Goal: Task Accomplishment & Management: Complete application form

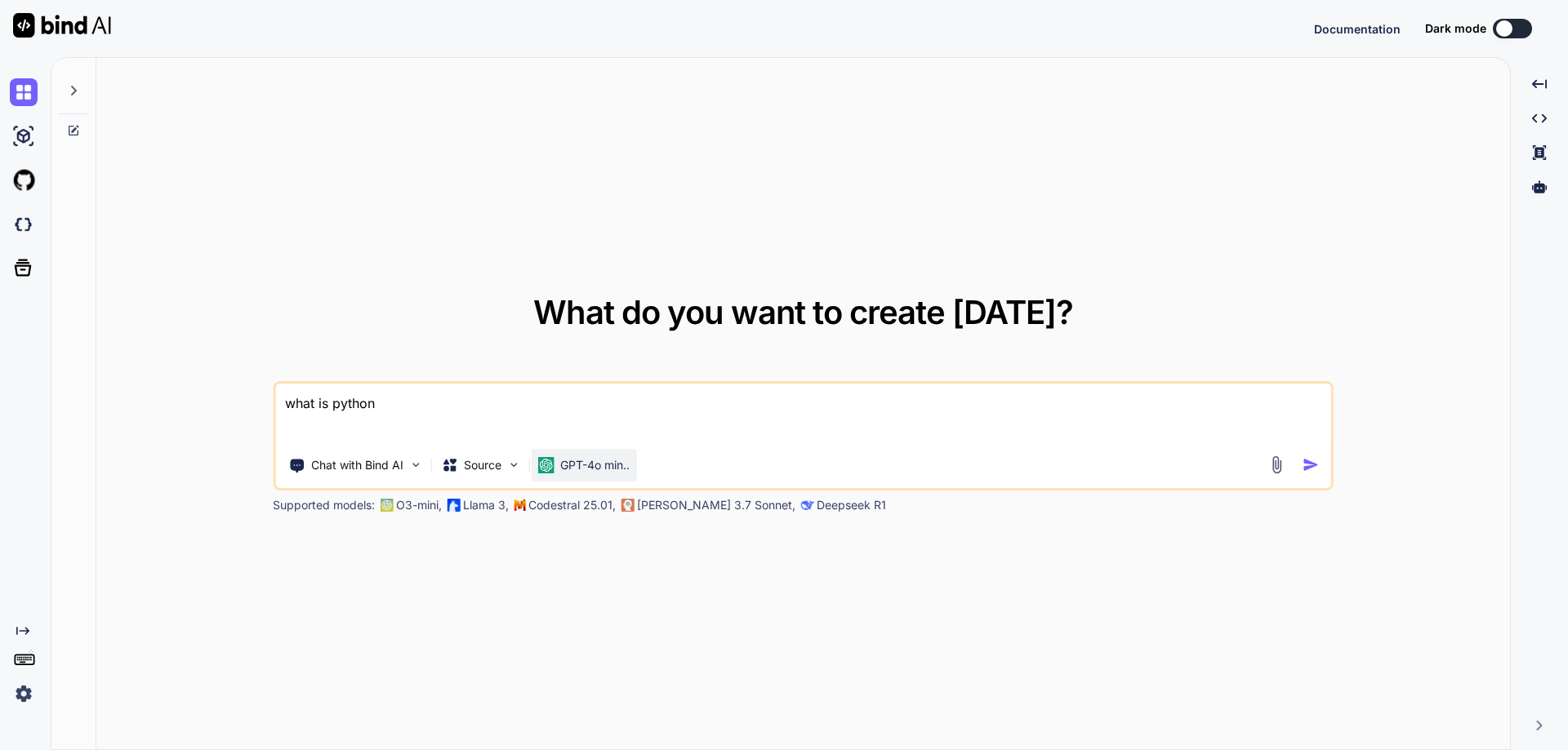
click at [590, 468] on p "GPT-4o min.." at bounding box center [595, 465] width 70 height 16
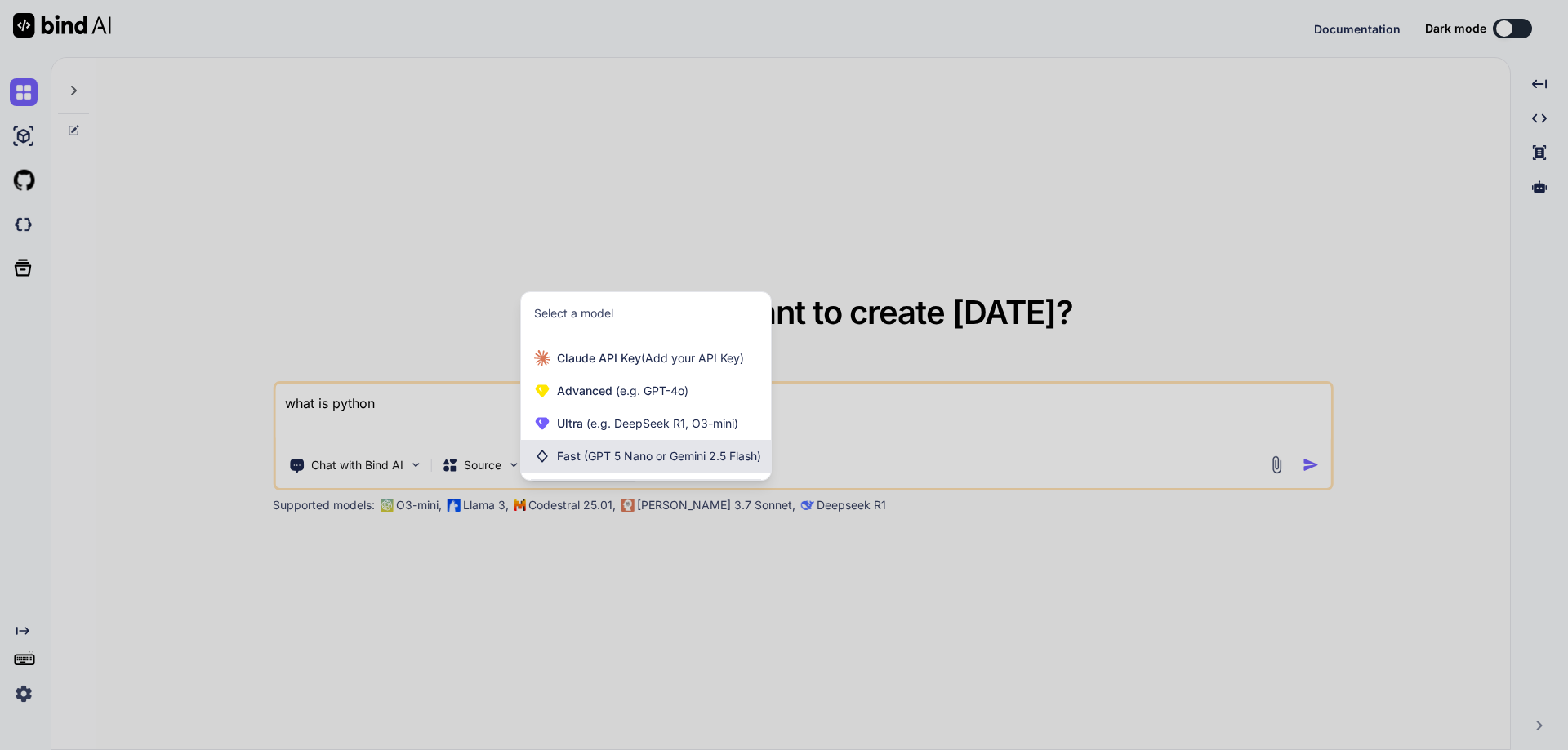
click at [617, 458] on span "(GPT 5 Nano or Gemini 2.5 Flash)" at bounding box center [672, 456] width 177 height 14
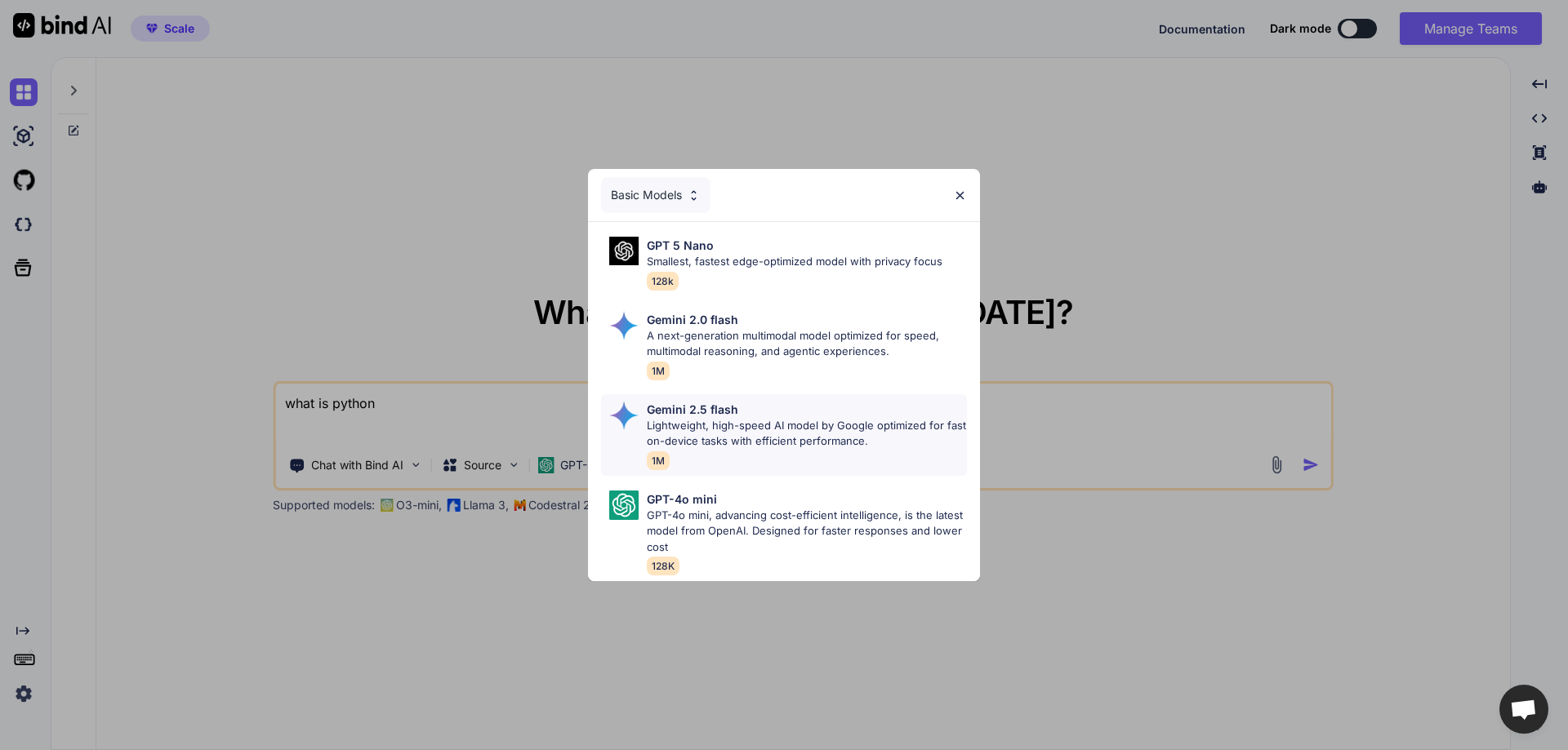
type textarea "x"
click at [375, 205] on div "Basic Models GPT 5 Nano Smallest, fastest edge-optimized model with privacy foc…" at bounding box center [784, 375] width 1568 height 750
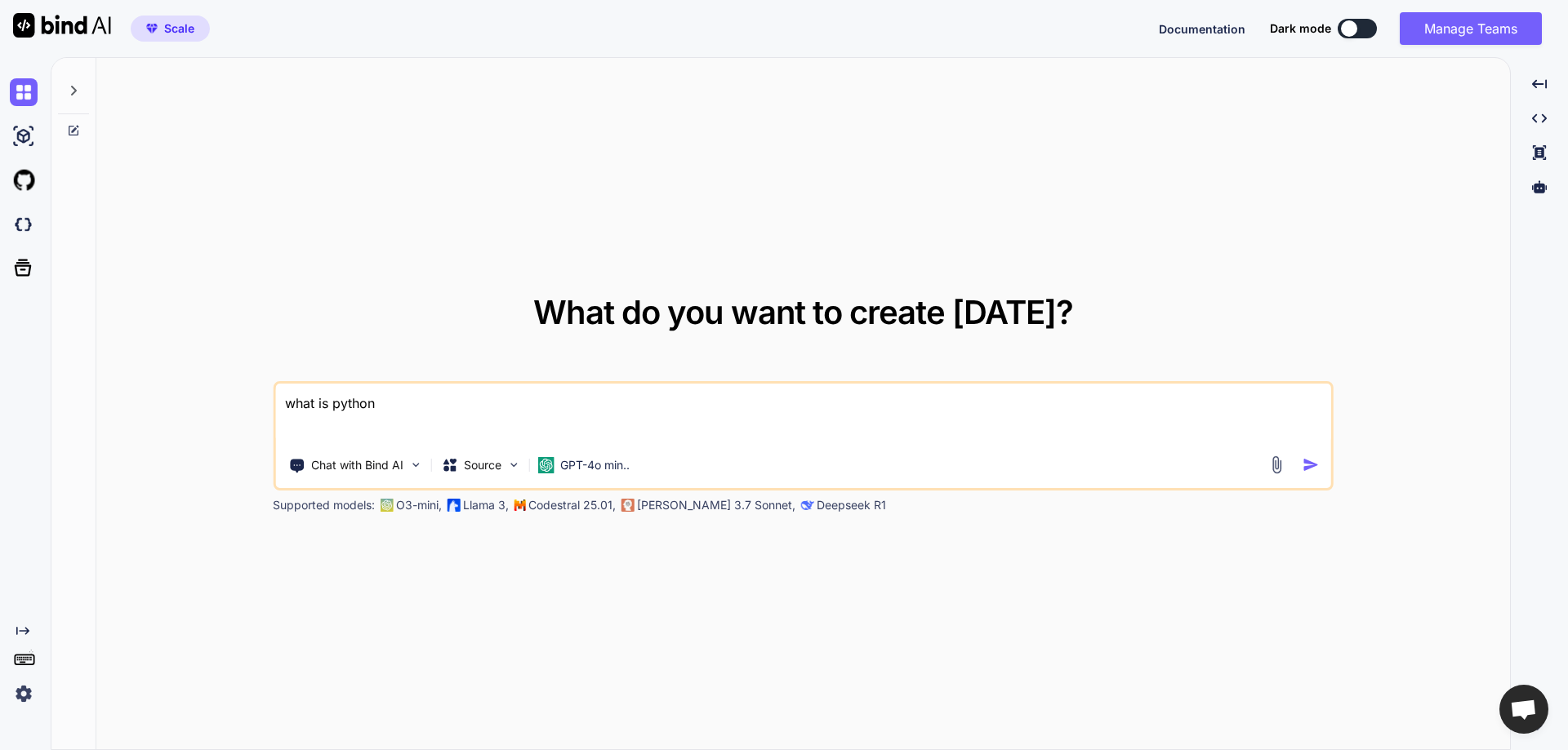
click at [434, 408] on textarea "what is python" at bounding box center [802, 413] width 1055 height 61
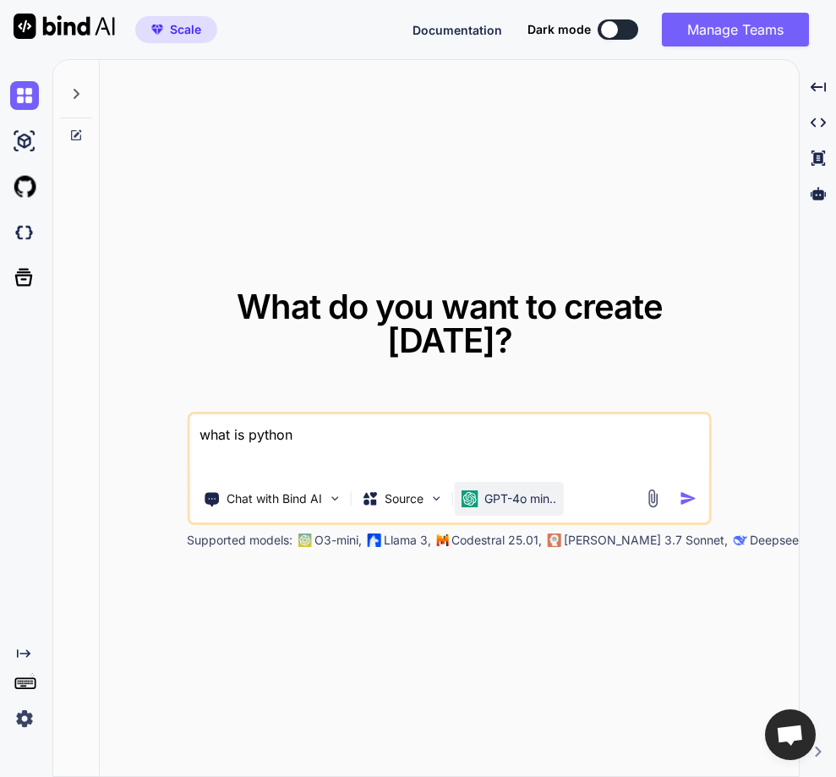
click at [517, 497] on p "GPT-4o min.." at bounding box center [521, 498] width 72 height 17
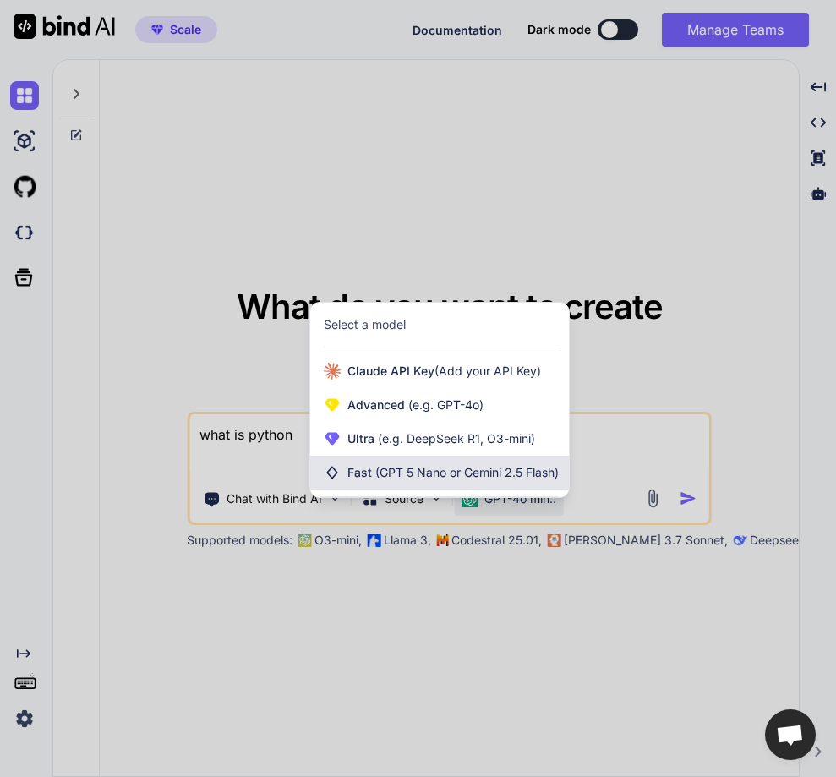
click at [447, 459] on div "Fast (GPT 5 Nano or Gemini 2.5 Flash)" at bounding box center [439, 473] width 259 height 34
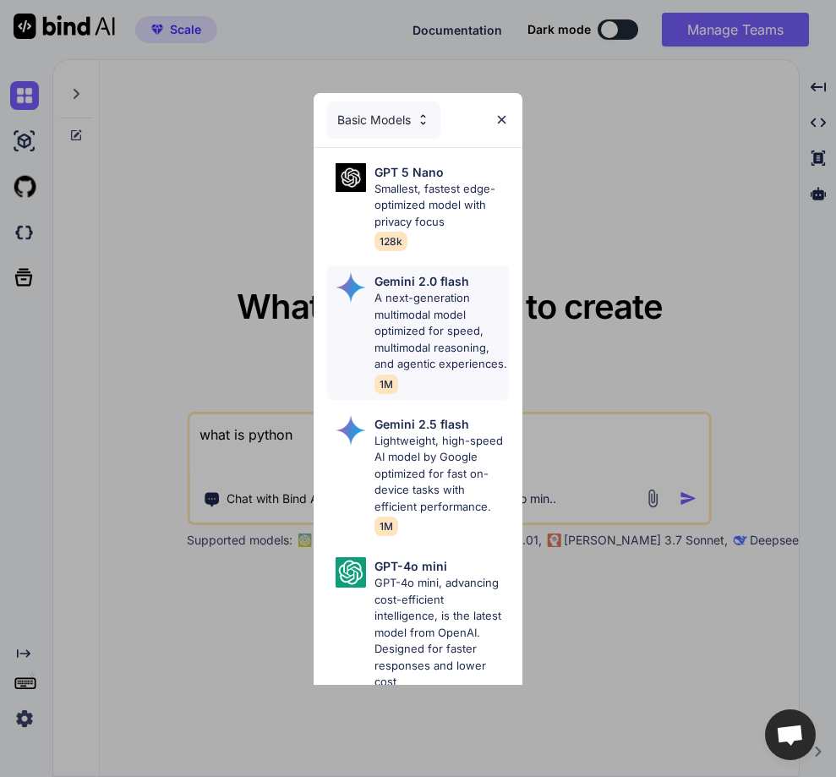
click at [403, 323] on p "A next-generation multimodal model optimized for speed, multimodal reasoning, a…" at bounding box center [442, 331] width 134 height 83
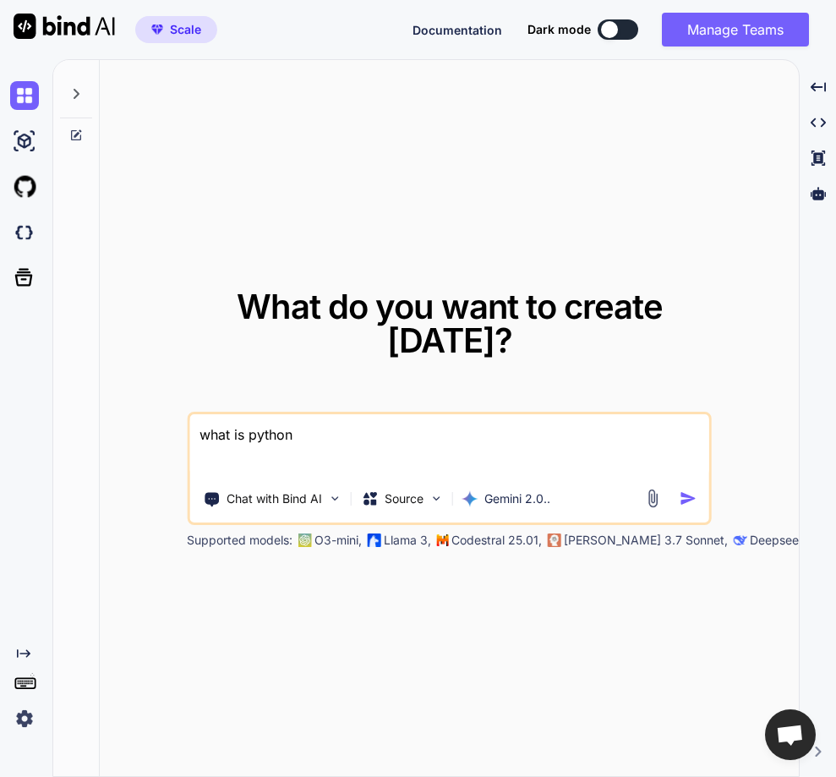
click at [17, 719] on img at bounding box center [24, 718] width 29 height 29
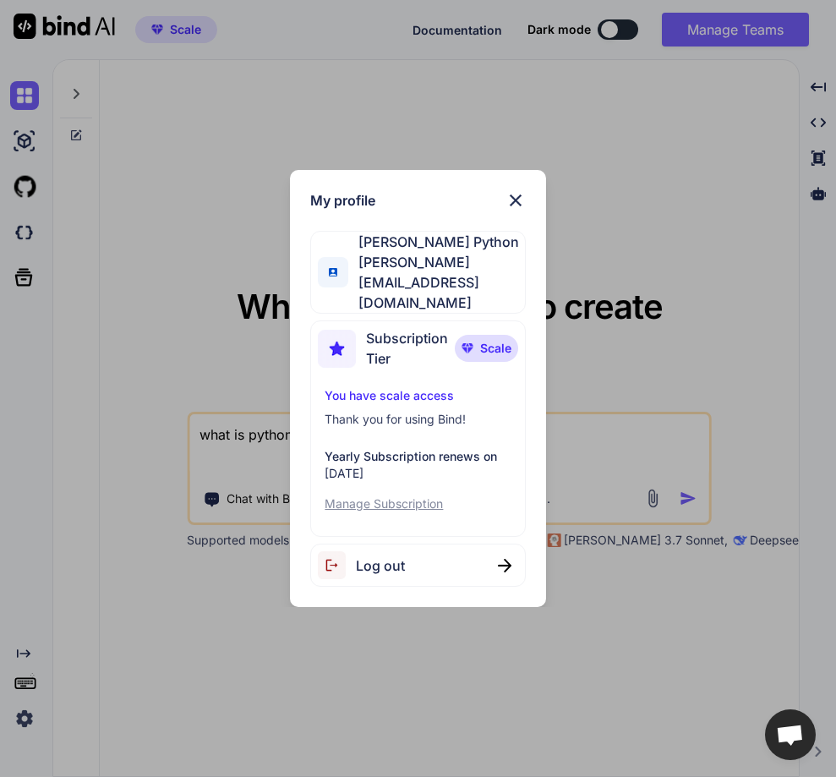
click at [129, 315] on div "My profile [PERSON_NAME] Python [PERSON_NAME][EMAIL_ADDRESS][DOMAIN_NAME] Subsc…" at bounding box center [418, 388] width 836 height 777
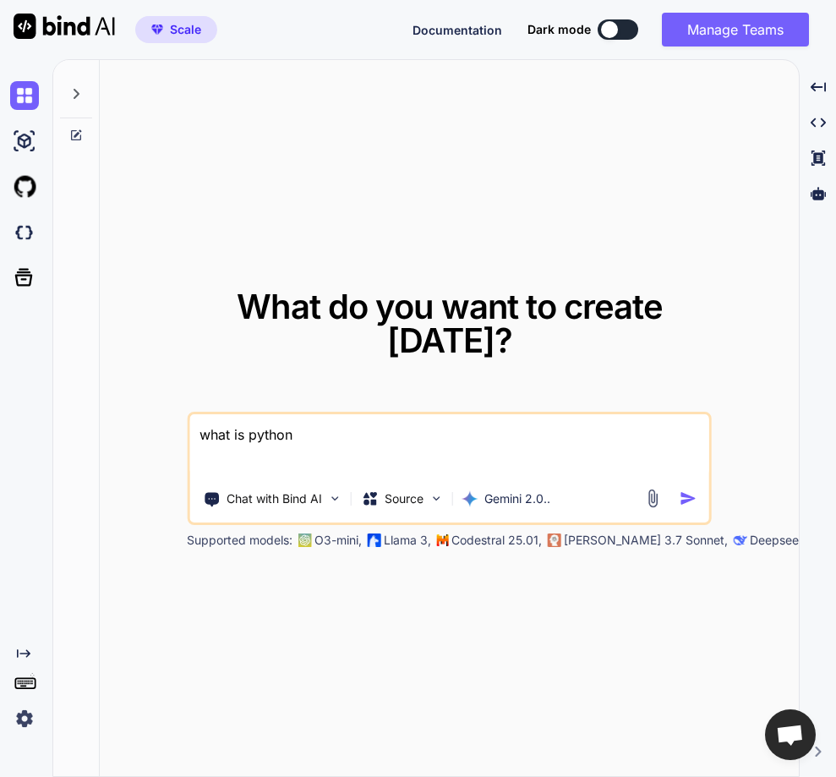
click at [693, 503] on img "button" at bounding box center [689, 499] width 18 height 18
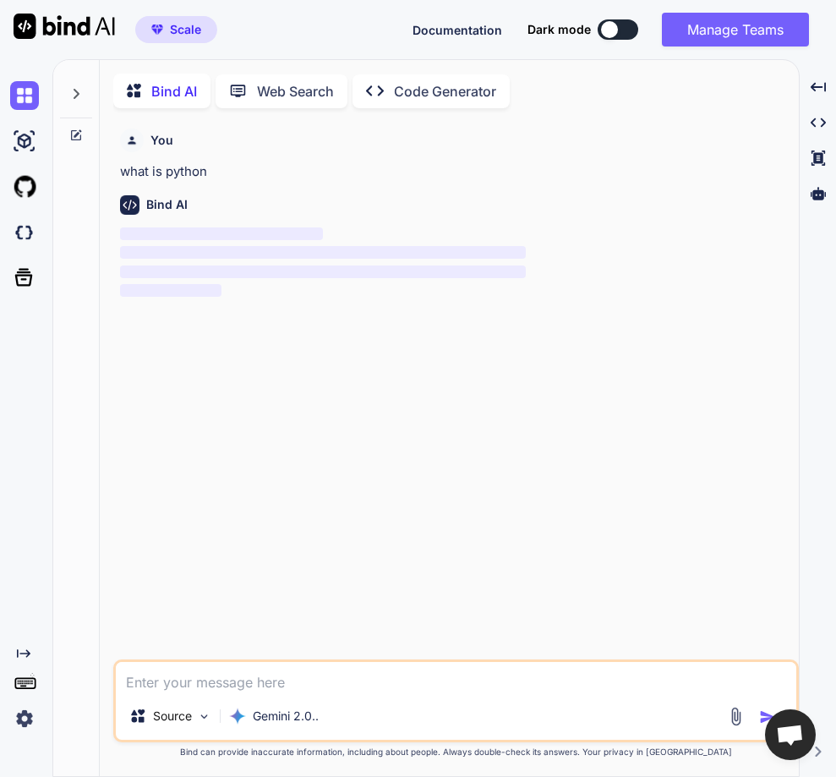
scroll to position [7, 0]
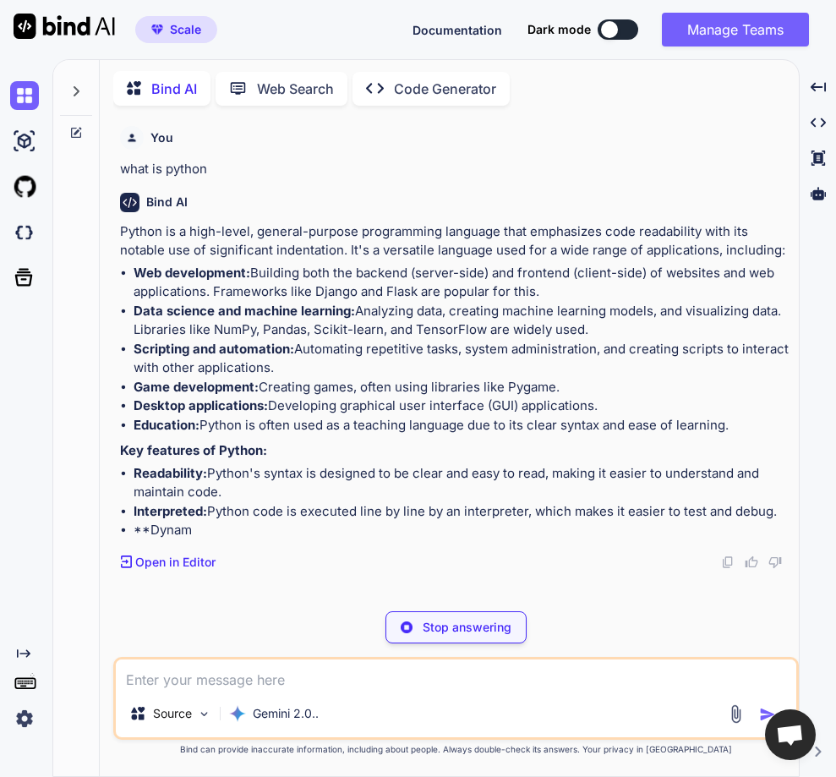
click at [435, 633] on p "Stop answering" at bounding box center [467, 627] width 89 height 17
click at [27, 715] on img at bounding box center [24, 718] width 29 height 29
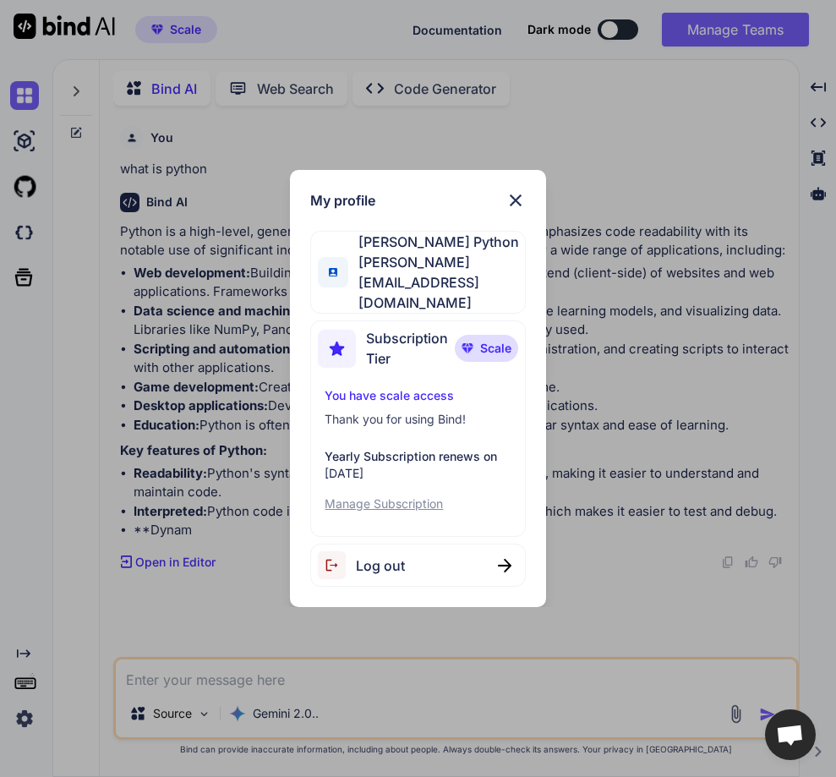
click at [396, 496] on p "Manage Subscription" at bounding box center [418, 504] width 186 height 17
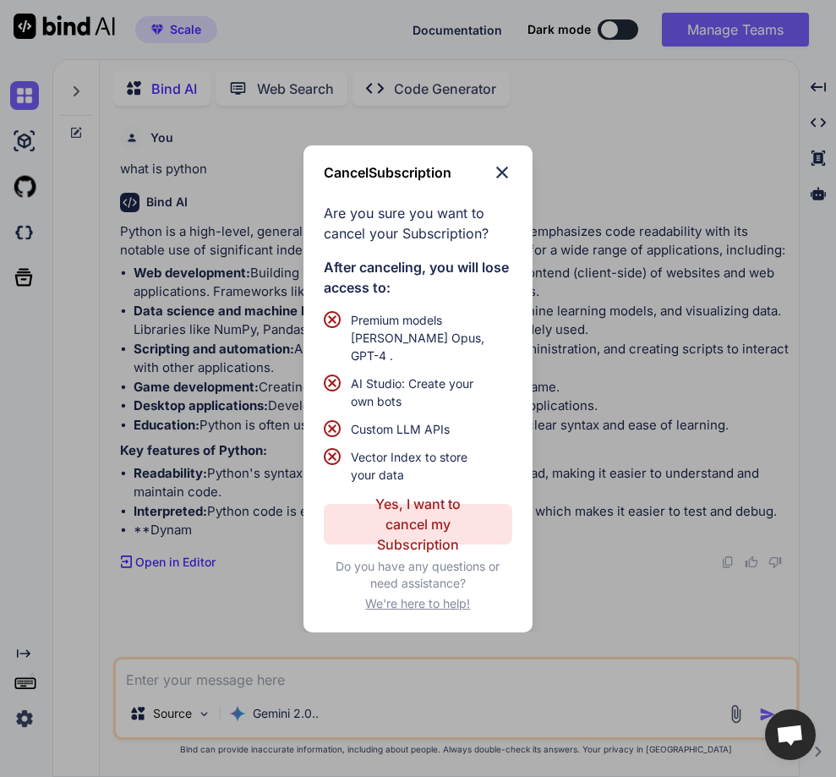
click at [413, 513] on p "Yes, I want to cancel my Subscription" at bounding box center [418, 524] width 125 height 61
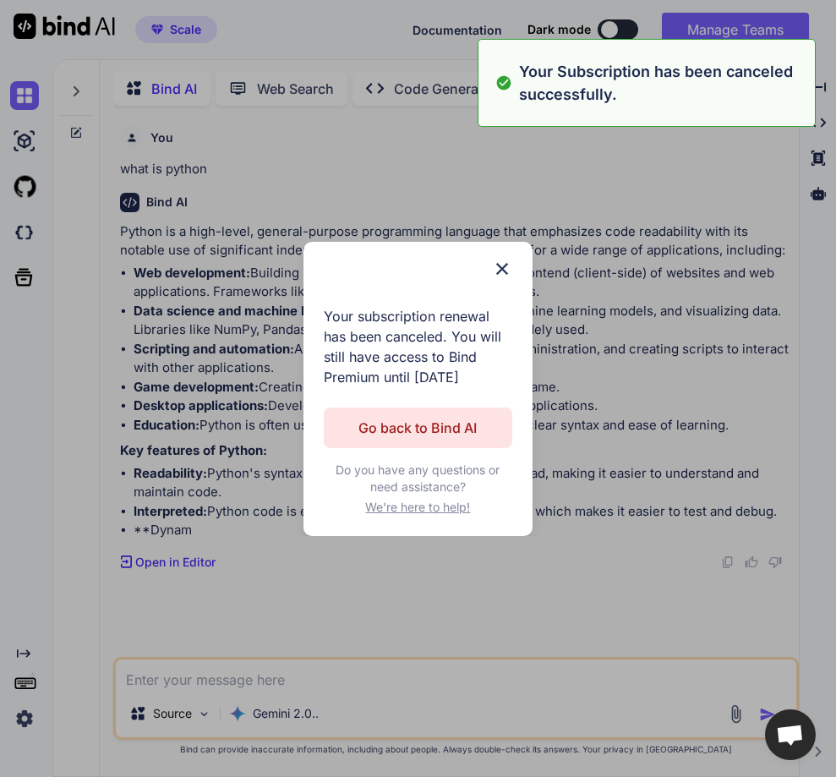
click at [456, 434] on p "Go back to Bind AI" at bounding box center [418, 428] width 118 height 20
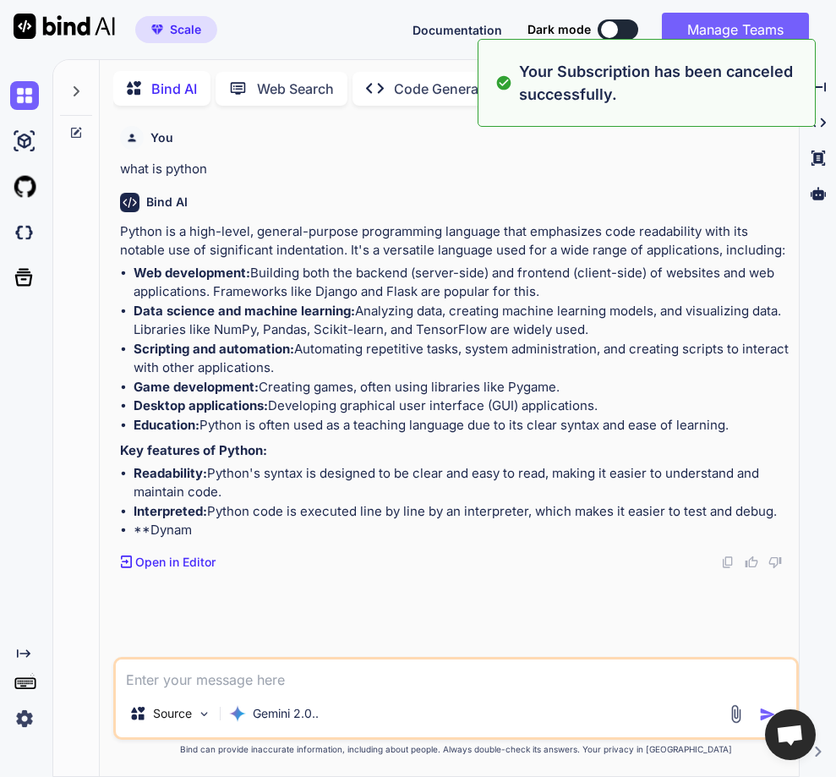
click at [26, 709] on img at bounding box center [24, 718] width 29 height 29
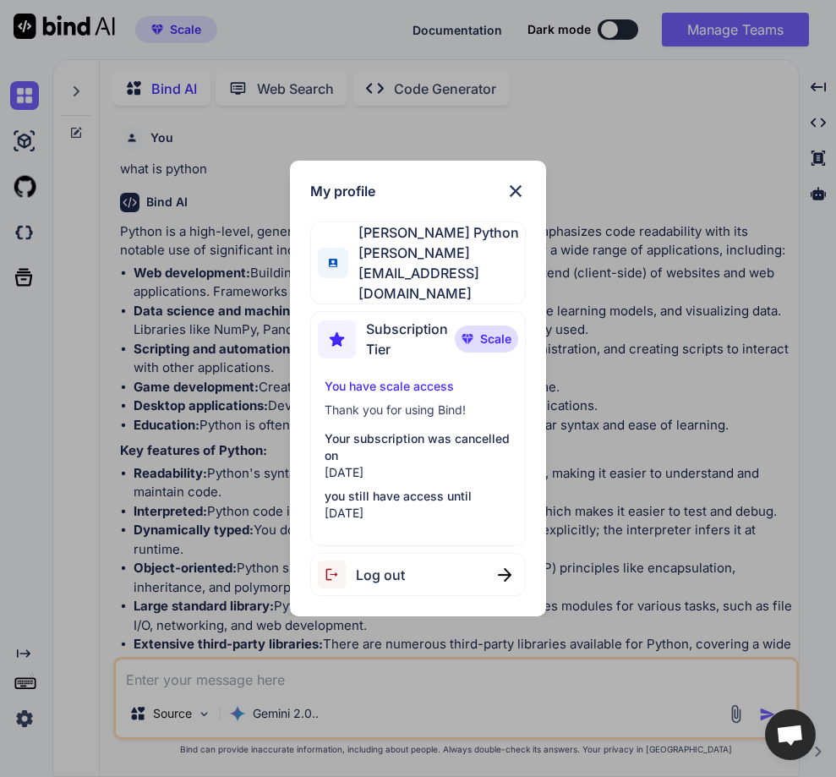
click at [519, 201] on img at bounding box center [516, 191] width 20 height 20
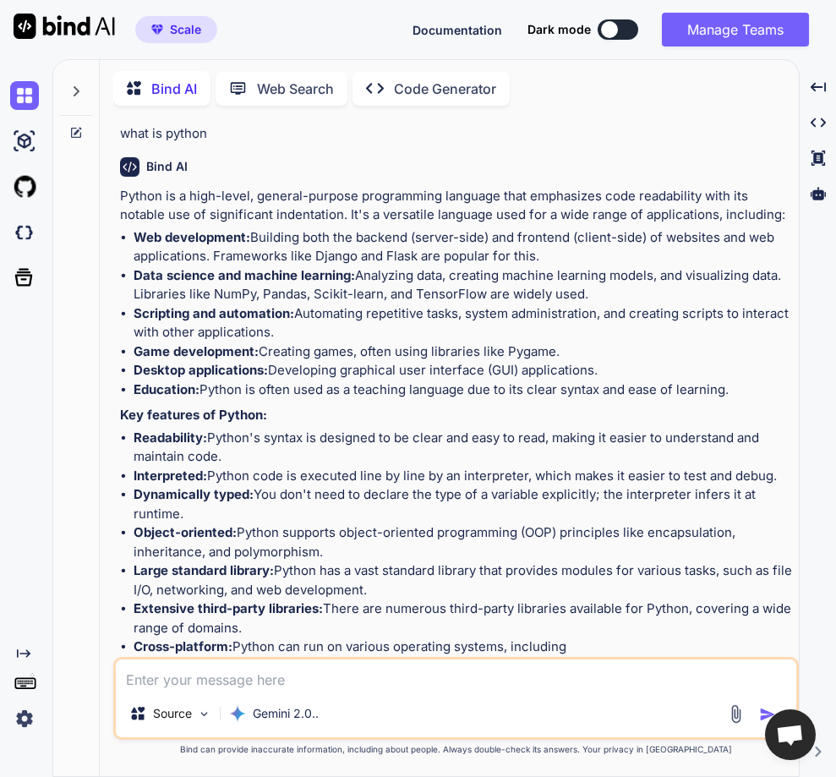
scroll to position [66, 0]
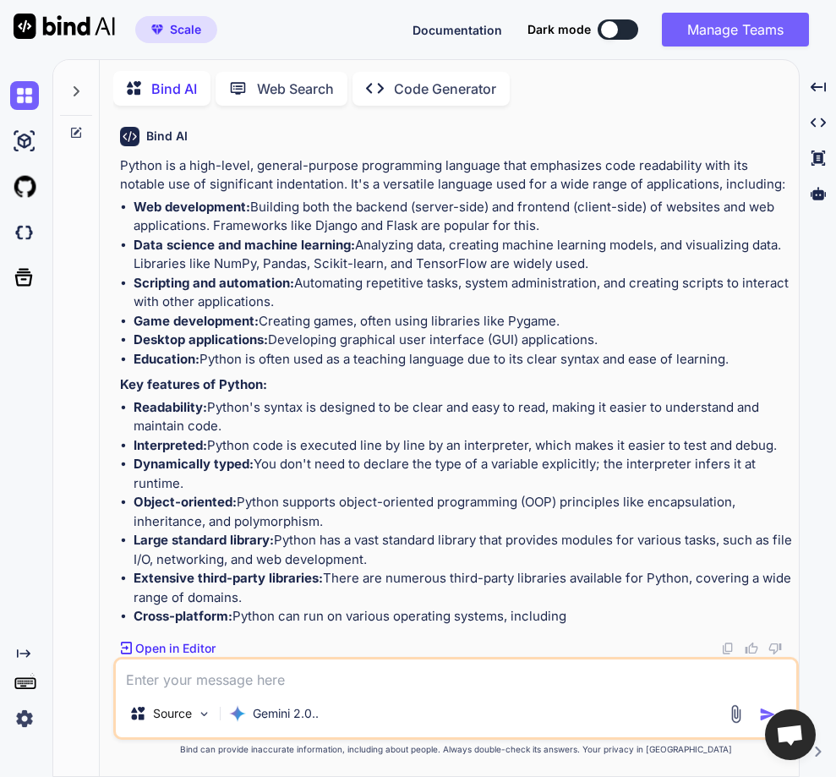
click at [331, 676] on textarea at bounding box center [456, 675] width 681 height 30
type textarea "what is class"
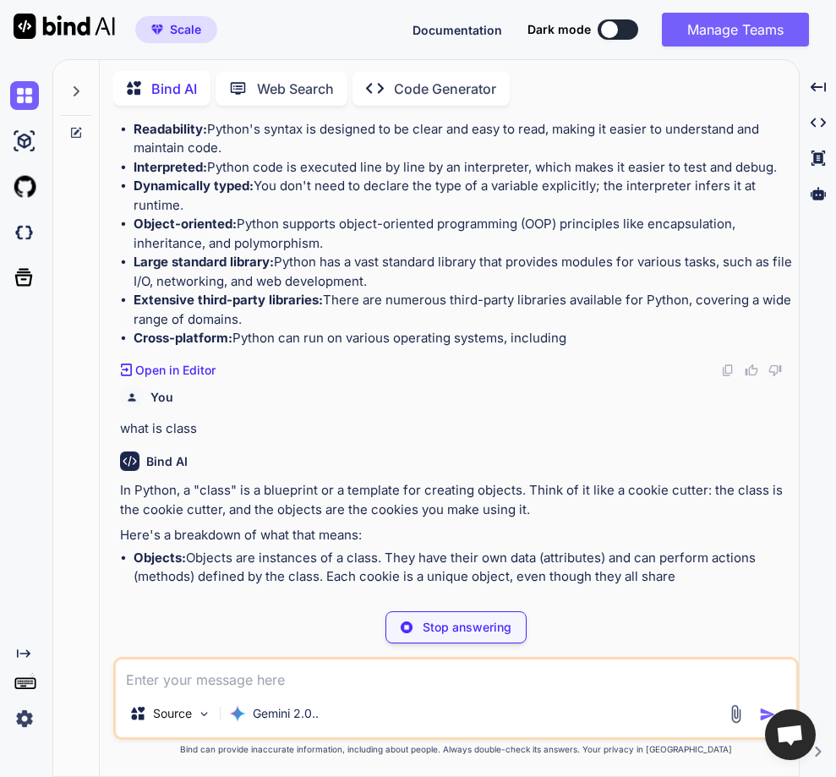
scroll to position [364, 0]
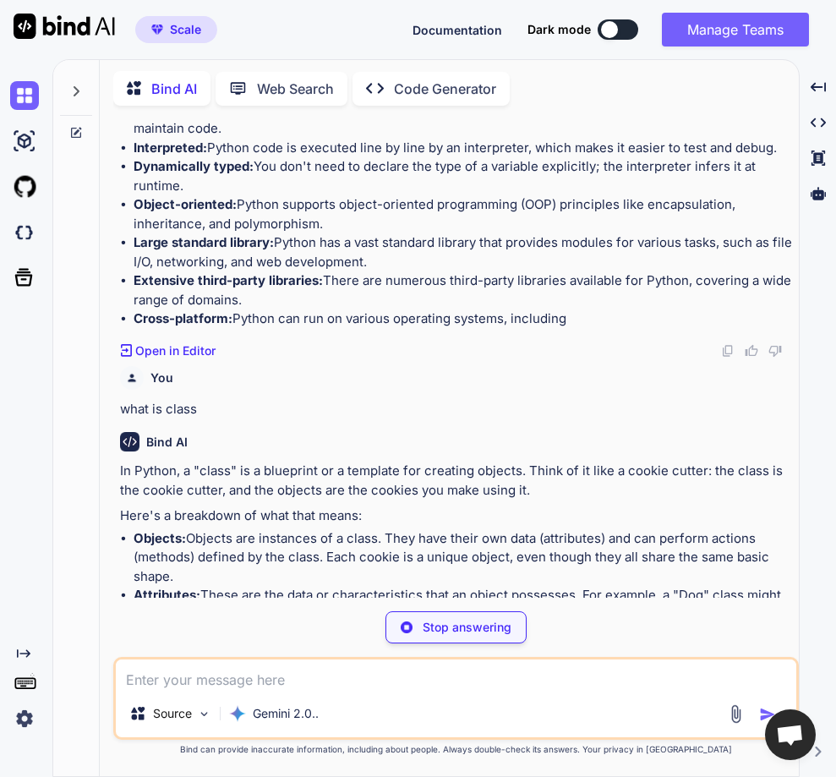
click at [413, 617] on div "Stop answering" at bounding box center [456, 627] width 141 height 32
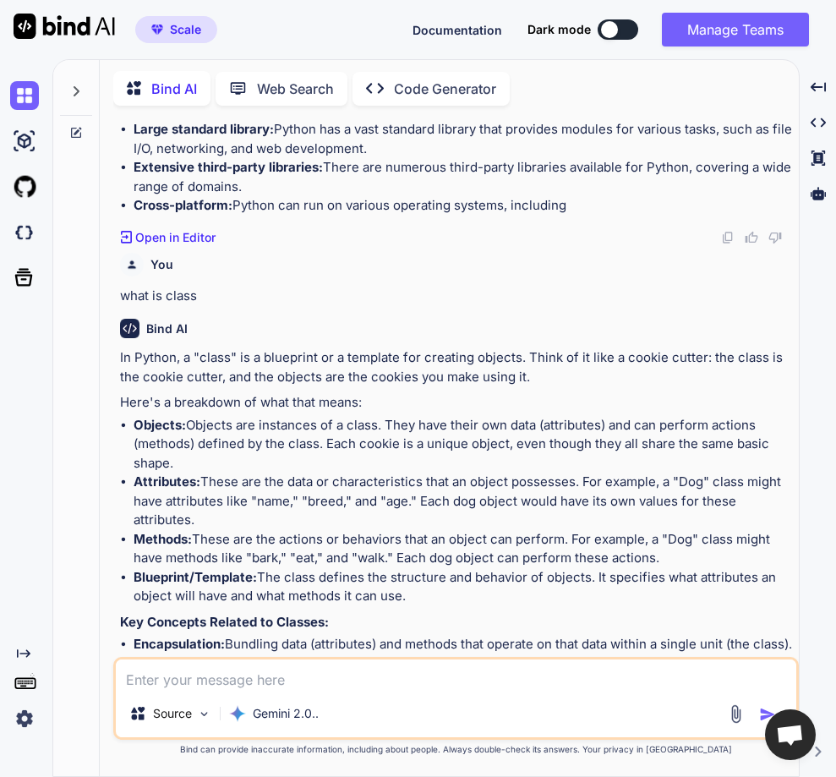
scroll to position [581, 0]
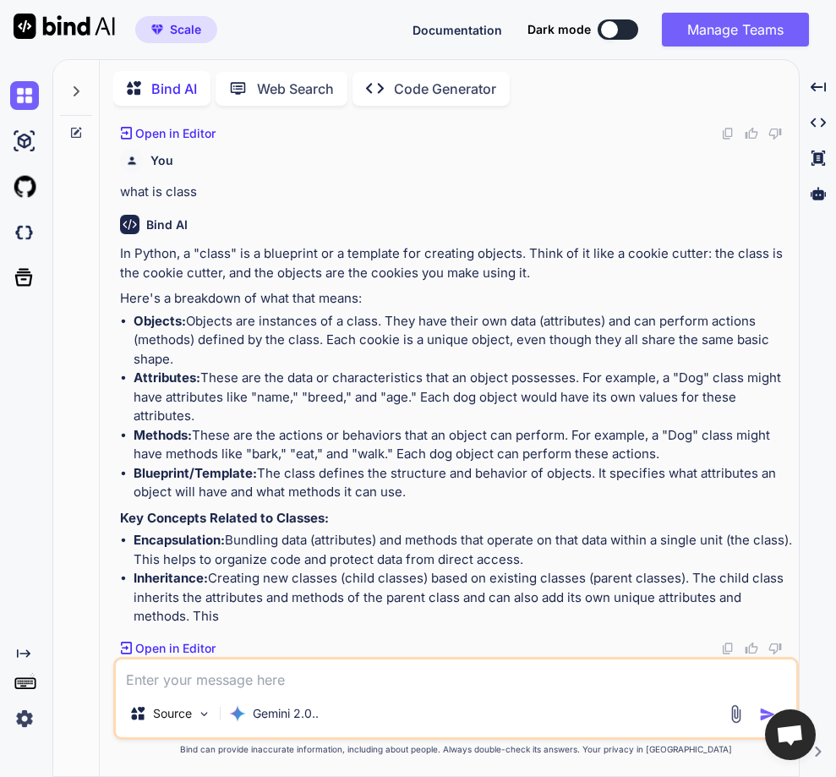
click at [31, 716] on img at bounding box center [24, 718] width 29 height 29
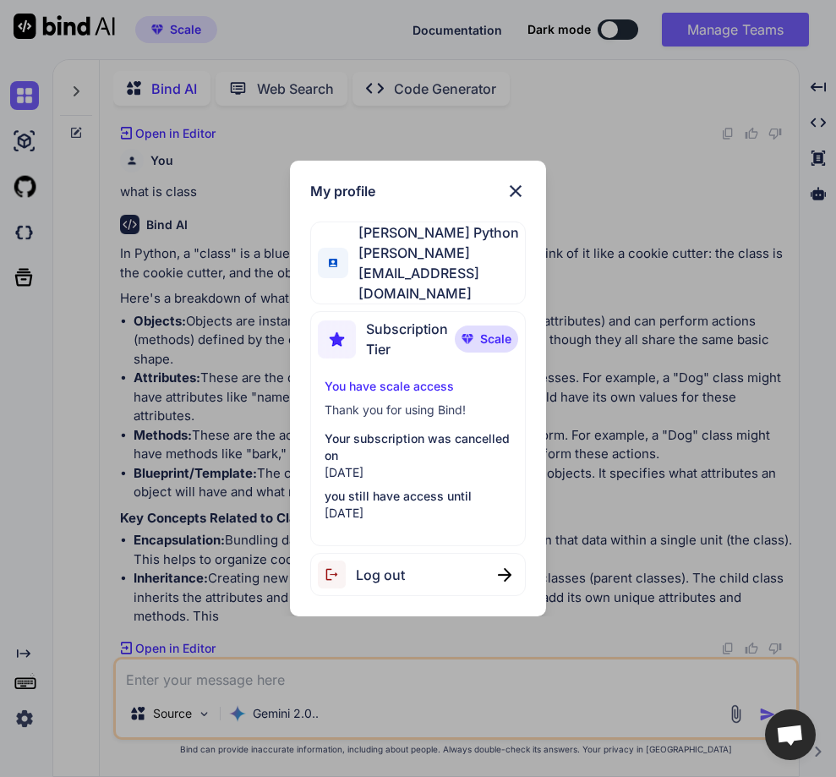
click at [393, 378] on p "You have scale access" at bounding box center [418, 386] width 186 height 17
click at [518, 201] on img at bounding box center [516, 191] width 20 height 20
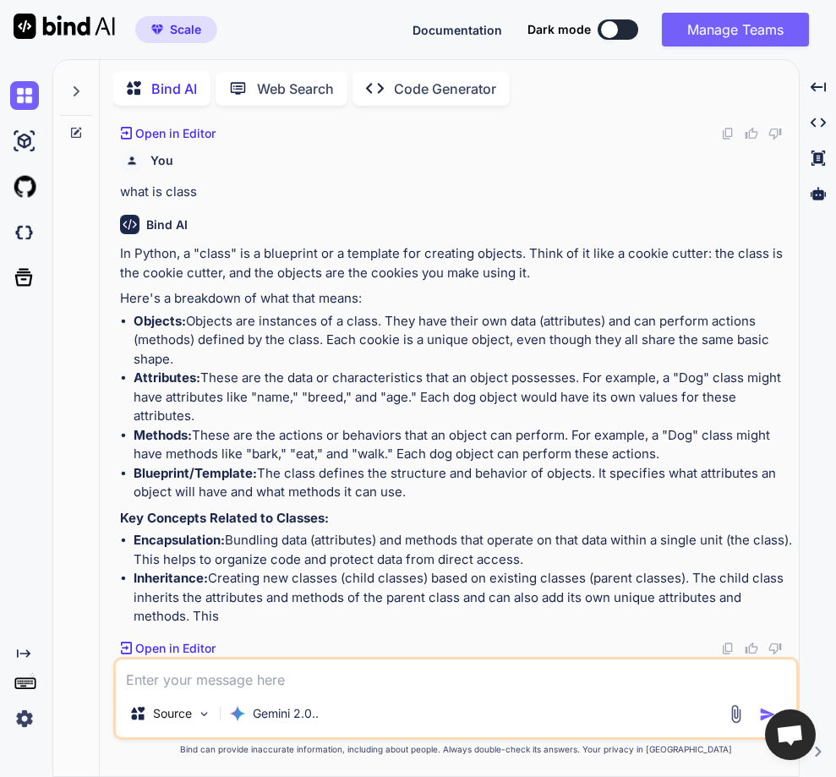
click at [8, 726] on div "Created with Pixso." at bounding box center [23, 690] width 46 height 86
click at [26, 714] on img at bounding box center [24, 718] width 29 height 29
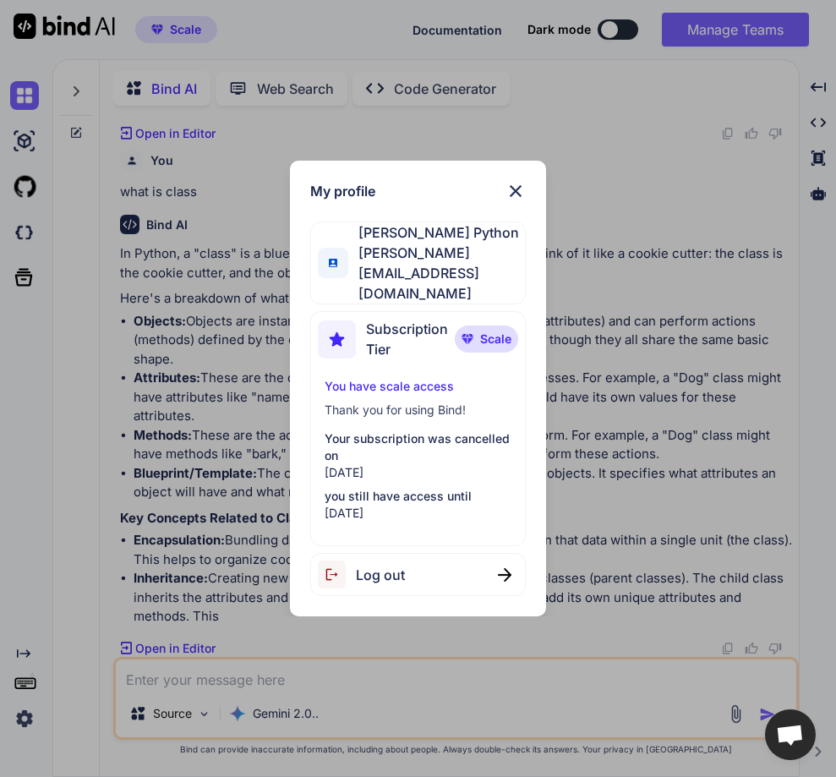
click at [367, 553] on div "Log out" at bounding box center [417, 574] width 215 height 43
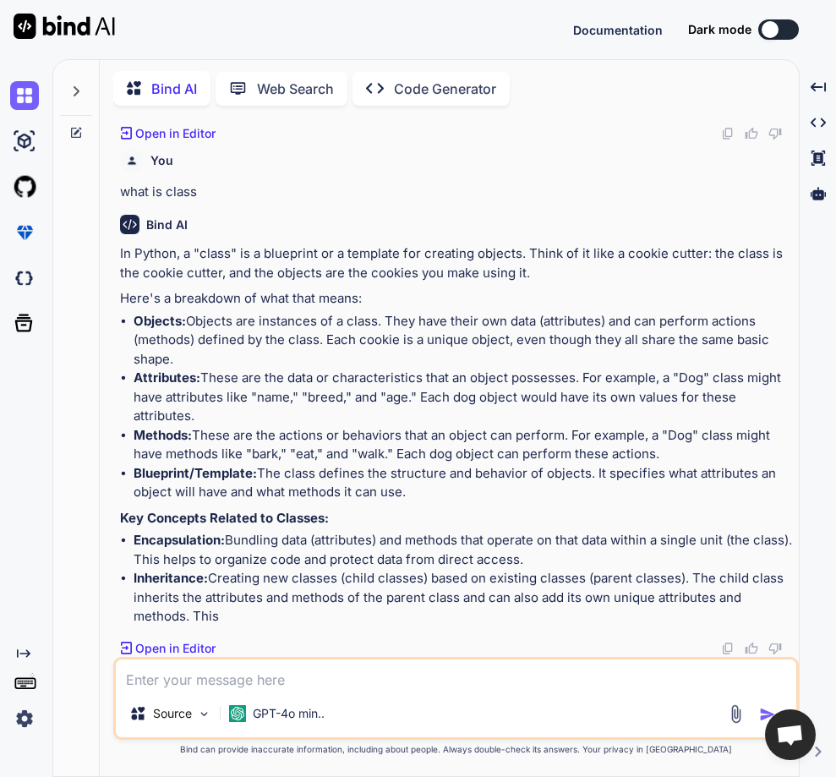
scroll to position [0, 0]
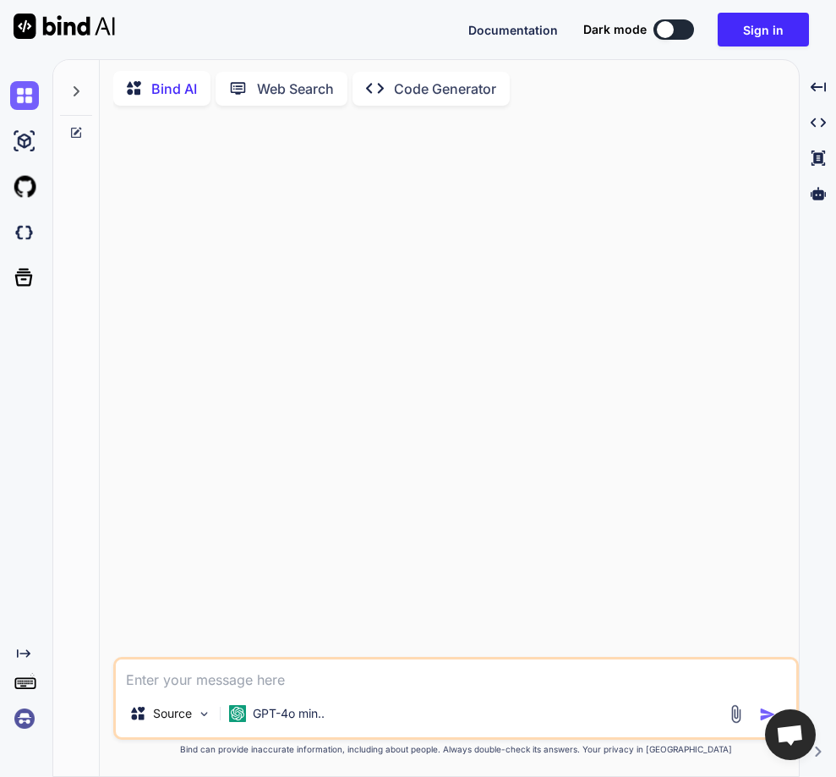
click at [26, 720] on img at bounding box center [24, 718] width 29 height 29
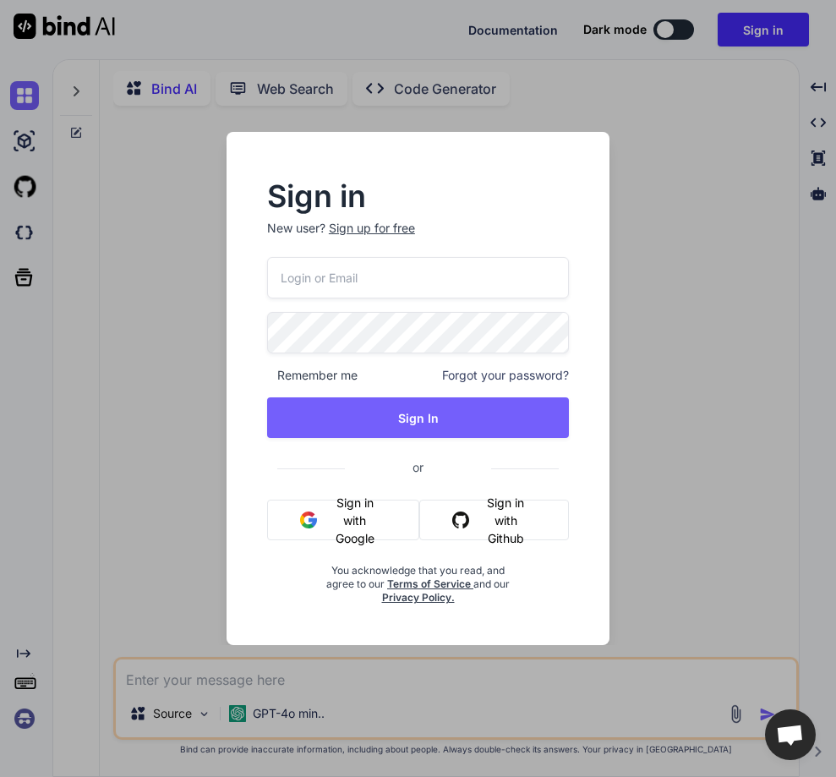
click at [376, 225] on div "Sign up for free" at bounding box center [372, 228] width 86 height 17
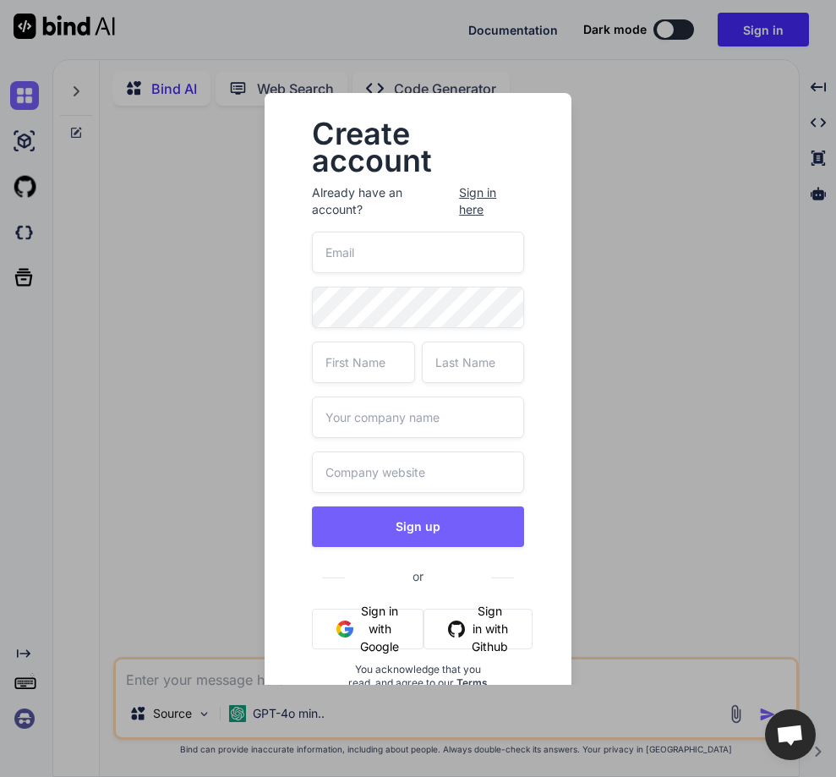
click at [353, 250] on input "email" at bounding box center [418, 252] width 212 height 41
paste input "[EMAIL_ADDRESS][DOMAIN_NAME]"
type input "[EMAIL_ADDRESS][DOMAIN_NAME]"
click at [355, 350] on input "text" at bounding box center [363, 362] width 102 height 41
type input "test"
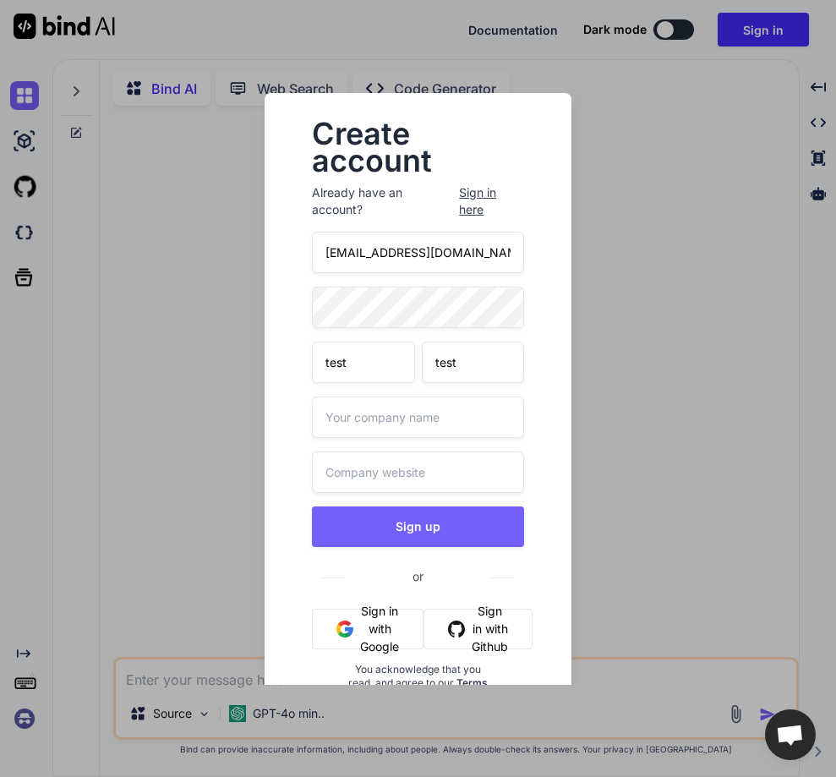
type input "test"
click at [362, 426] on input "text" at bounding box center [418, 417] width 212 height 41
type input "check"
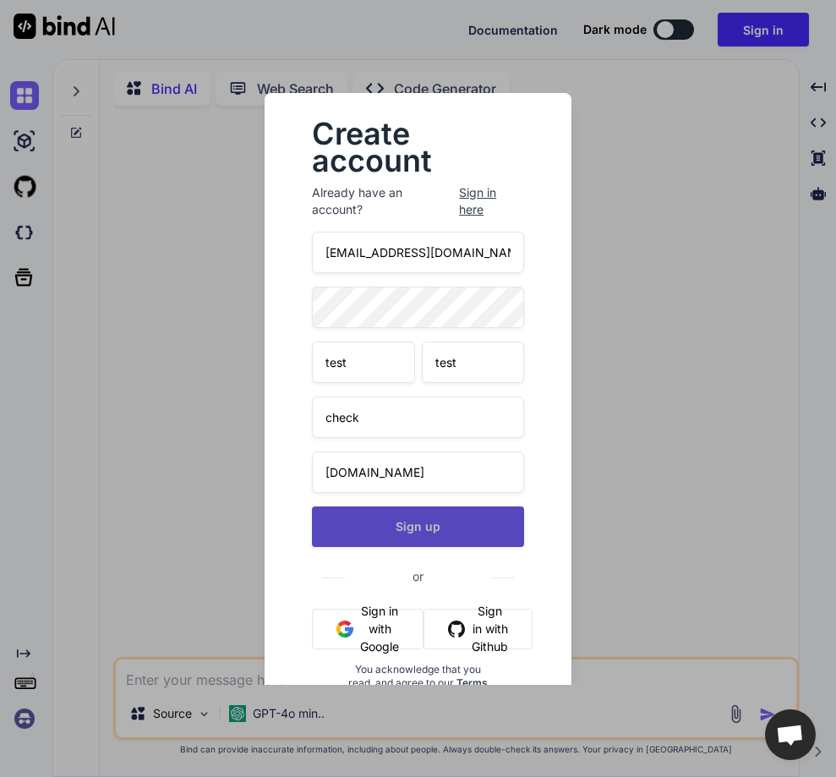
type input "[DOMAIN_NAME]"
click at [406, 525] on button "Sign up" at bounding box center [418, 527] width 212 height 41
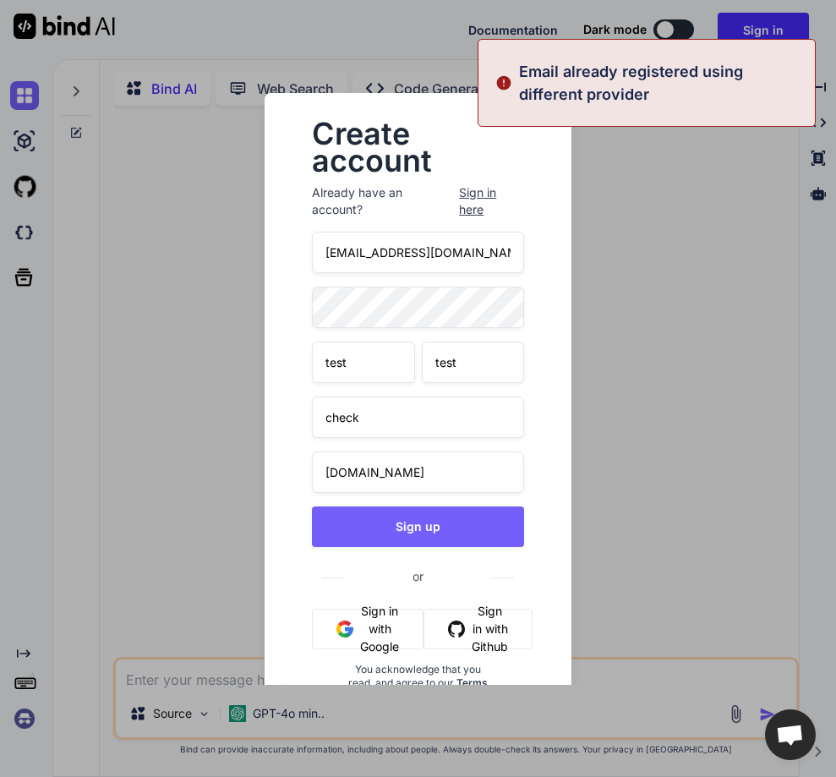
drag, startPoint x: 452, startPoint y: 248, endPoint x: 288, endPoint y: 253, distance: 164.1
click at [288, 253] on div "Create account Already have an account? Sign in here [EMAIL_ADDRESS][DOMAIN_NAM…" at bounding box center [418, 432] width 307 height 678
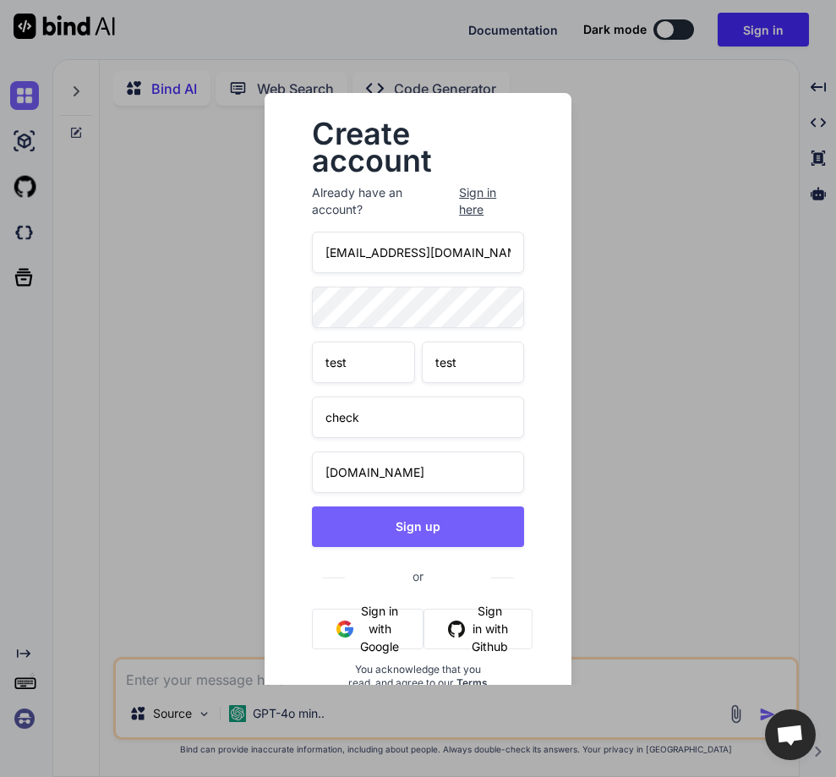
paste input "stagtest4"
type input "[EMAIL_ADDRESS][DOMAIN_NAME]"
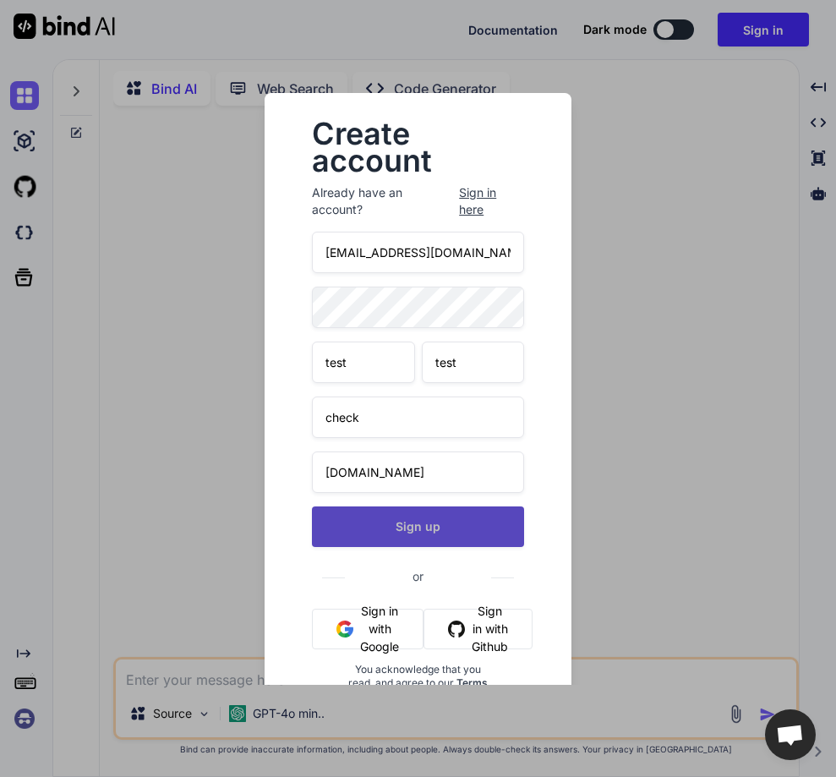
click at [412, 533] on button "Sign up" at bounding box center [418, 527] width 212 height 41
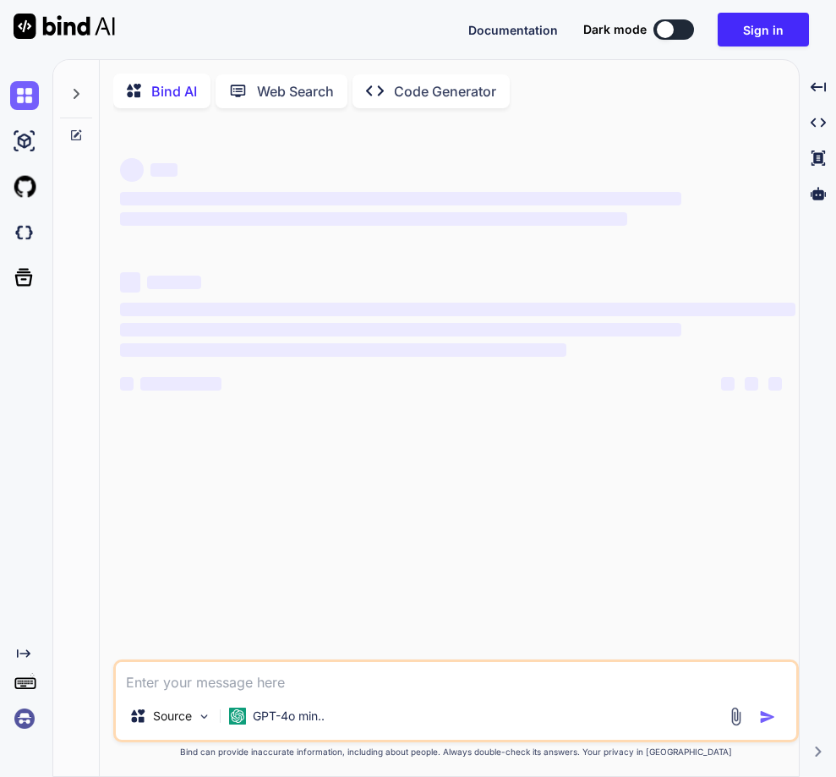
type textarea "x"
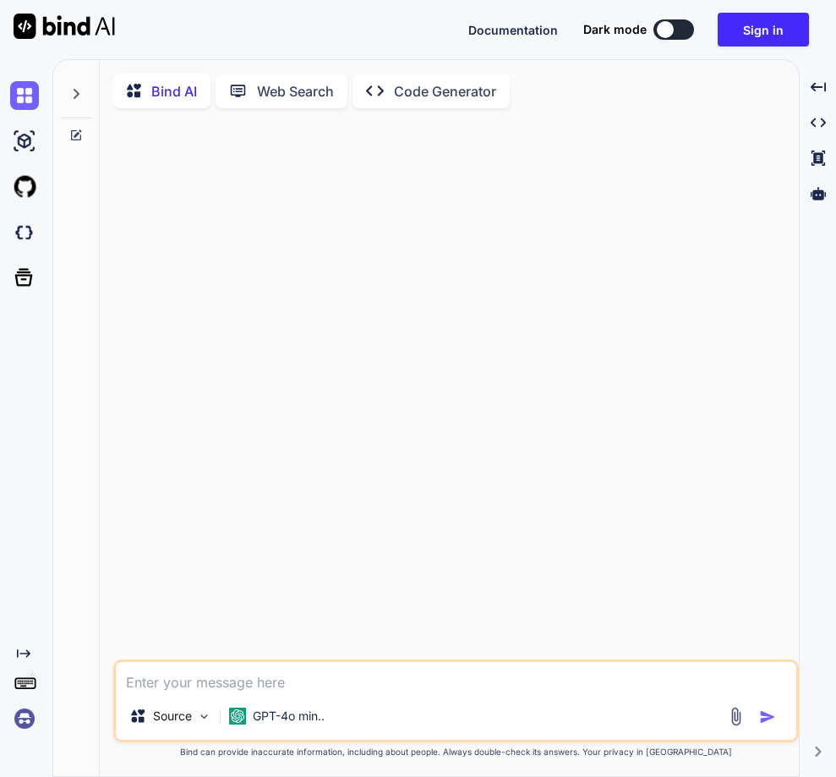
click at [25, 712] on img at bounding box center [24, 718] width 29 height 29
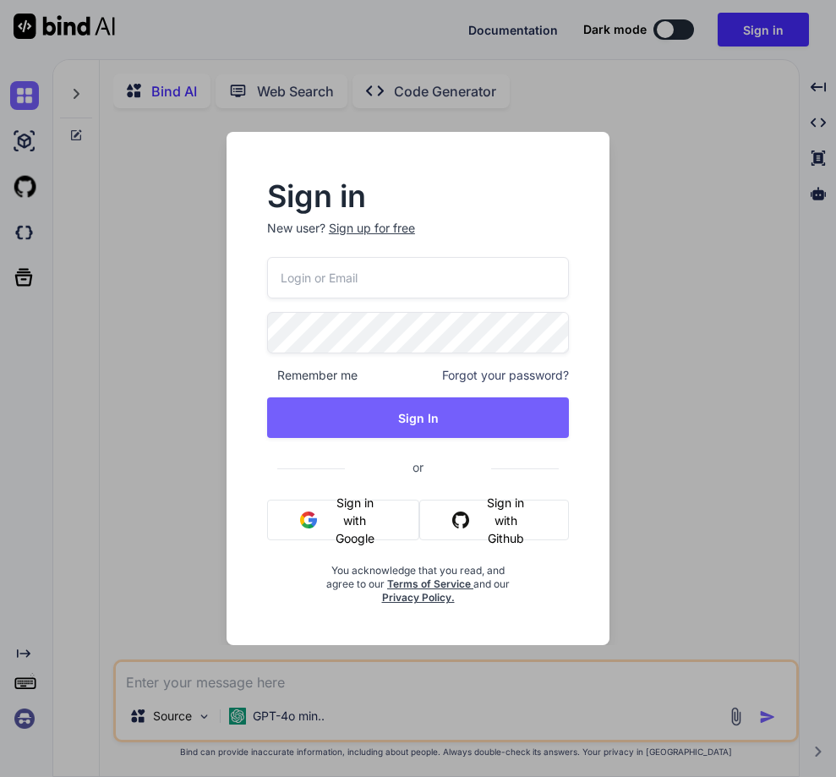
click at [346, 286] on input "email" at bounding box center [418, 277] width 302 height 41
paste input "[EMAIL_ADDRESS][DOMAIN_NAME]"
type input "[EMAIL_ADDRESS][DOMAIN_NAME]"
click at [378, 233] on div "Sign up for free" at bounding box center [372, 228] width 86 height 17
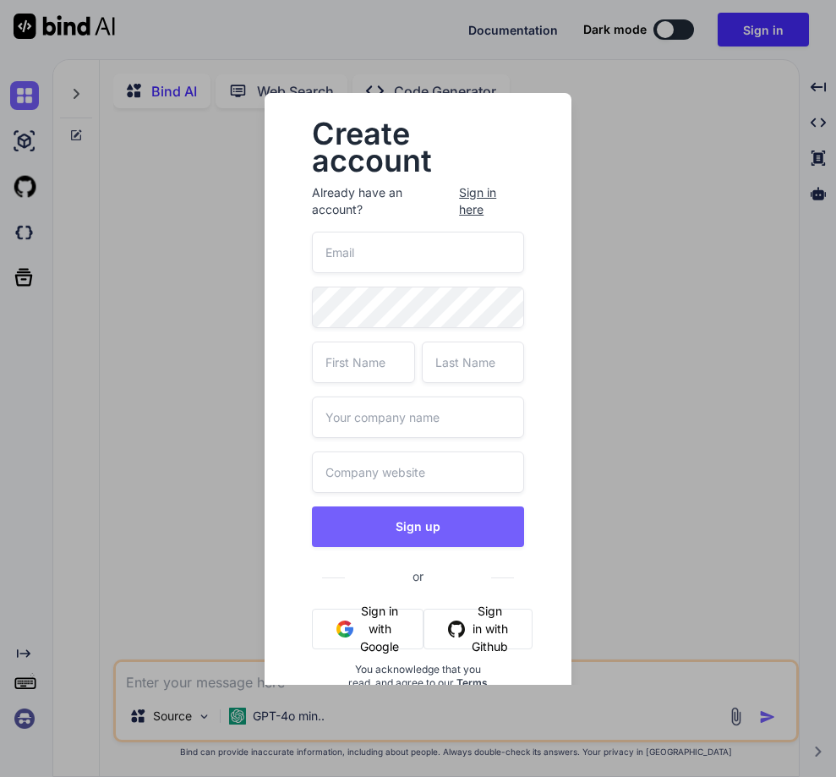
click at [373, 271] on input "email" at bounding box center [418, 252] width 212 height 41
paste input "[EMAIL_ADDRESS][DOMAIN_NAME]"
type input "[EMAIL_ADDRESS][DOMAIN_NAME]"
click at [378, 367] on input "text" at bounding box center [363, 362] width 102 height 41
type input "test"
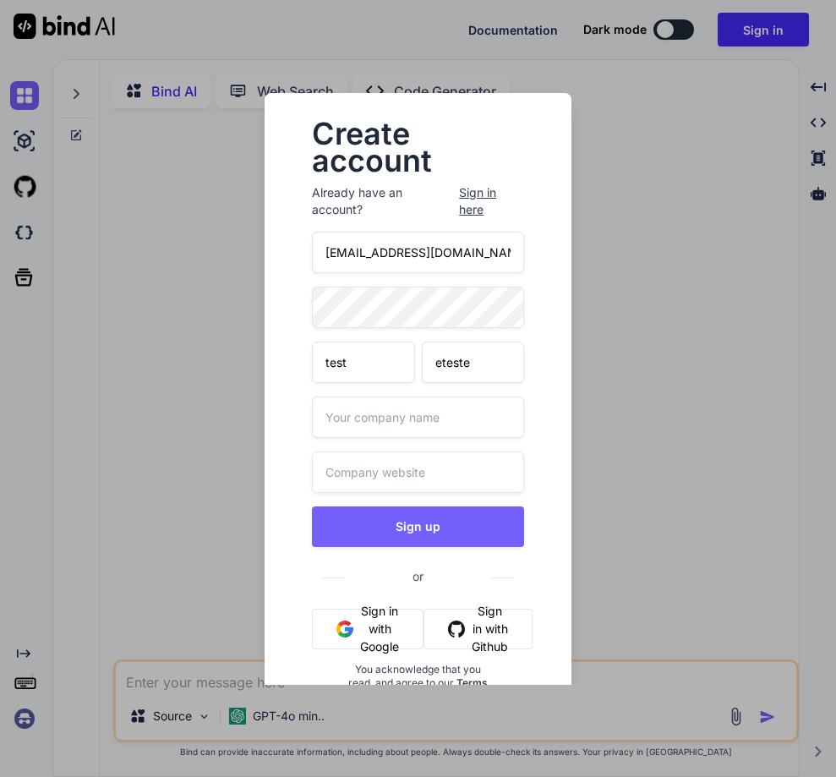
type input "eteste"
click at [418, 413] on input "text" at bounding box center [418, 417] width 212 height 41
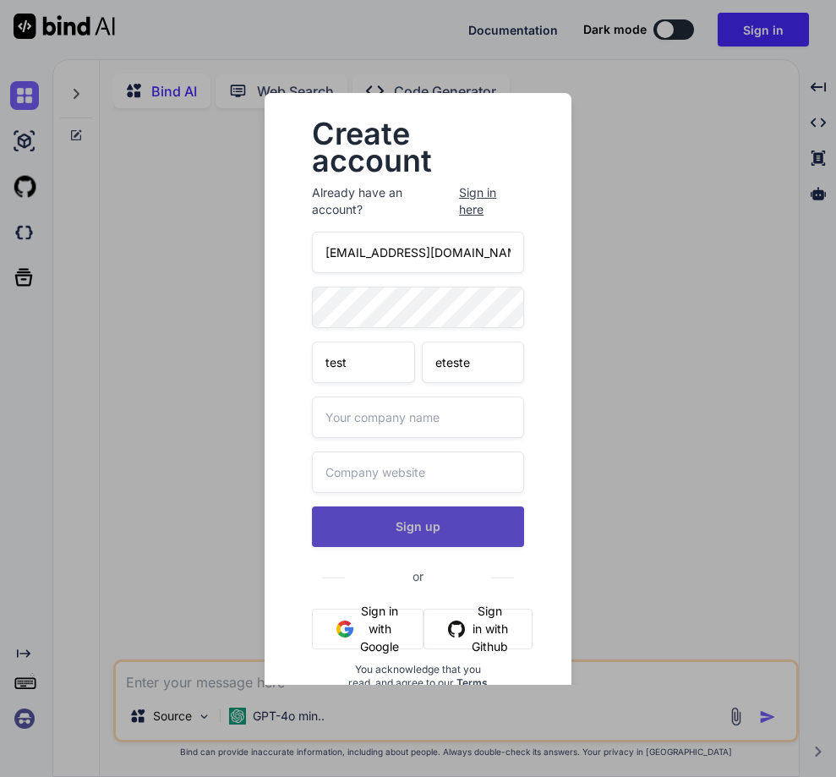
click at [435, 529] on button "Sign up" at bounding box center [418, 527] width 212 height 41
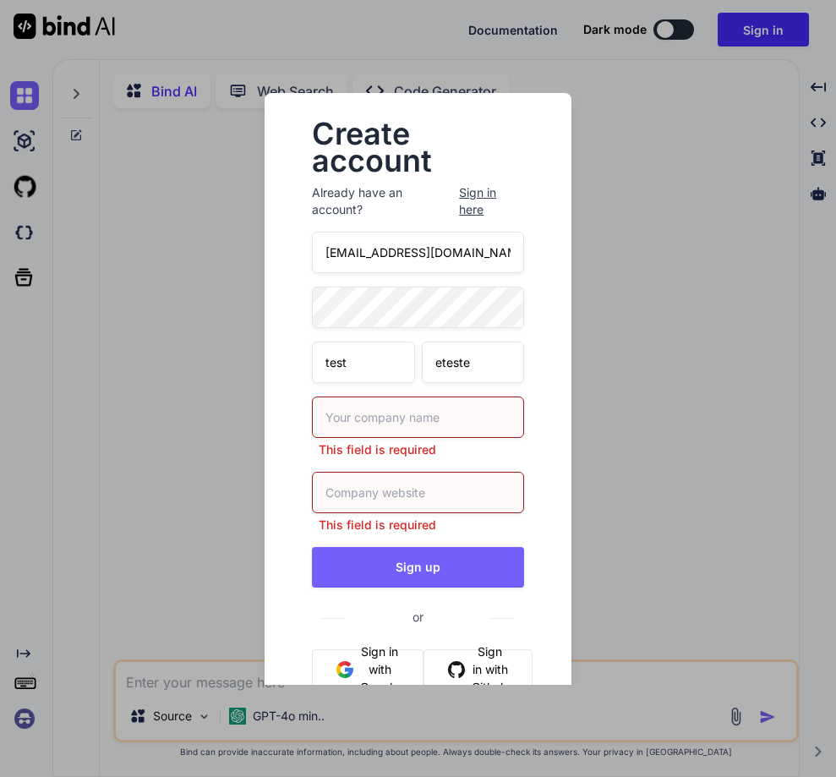
click at [382, 421] on input "text" at bounding box center [418, 417] width 212 height 41
type input "dsfds"
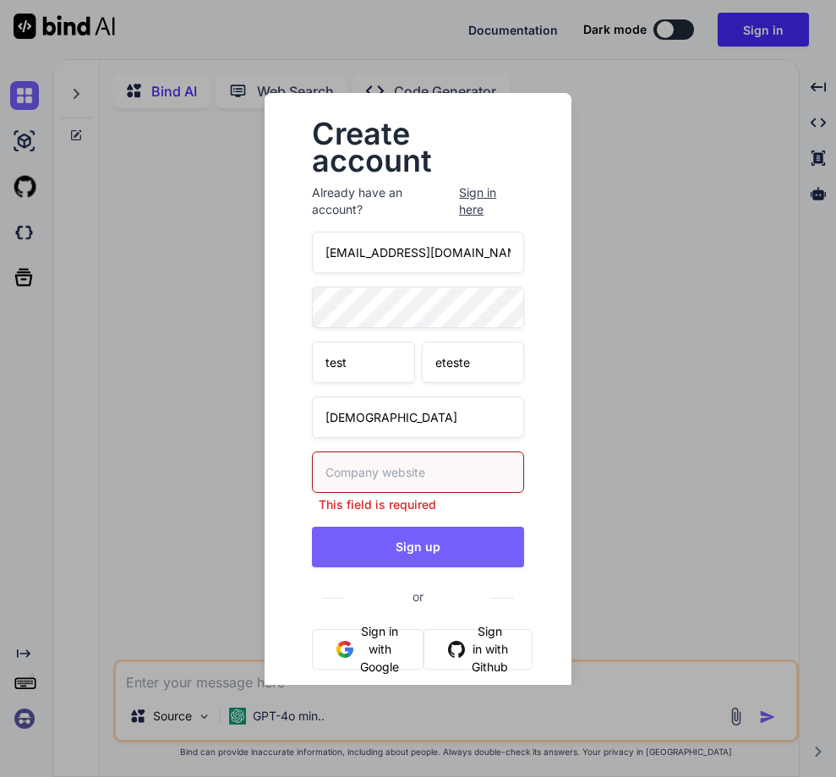
click at [396, 489] on input "text" at bounding box center [418, 472] width 212 height 41
type input "reredc.com"
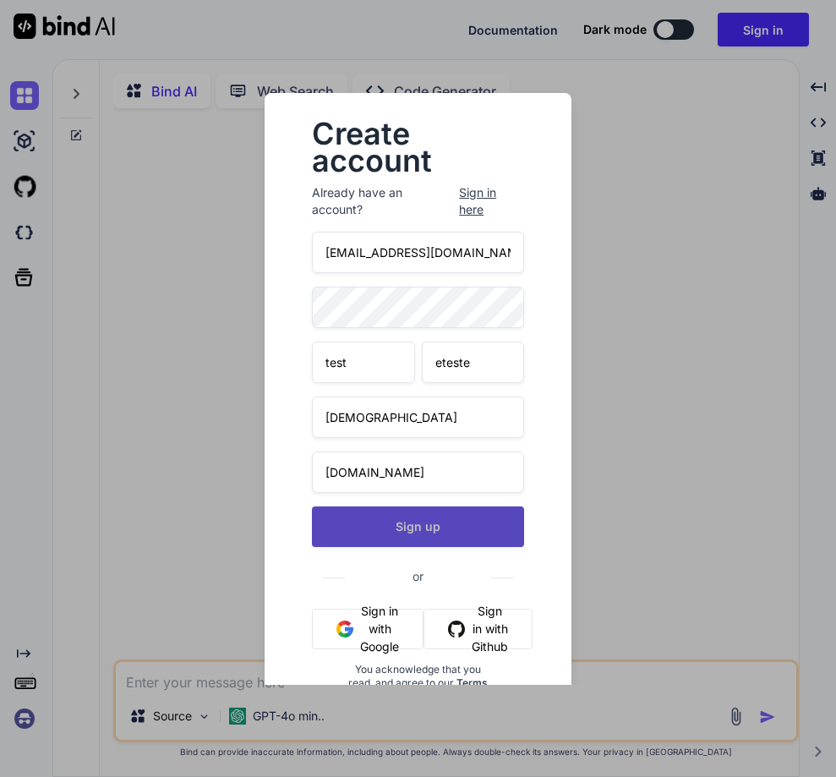
click at [417, 539] on button "Sign up" at bounding box center [418, 527] width 212 height 41
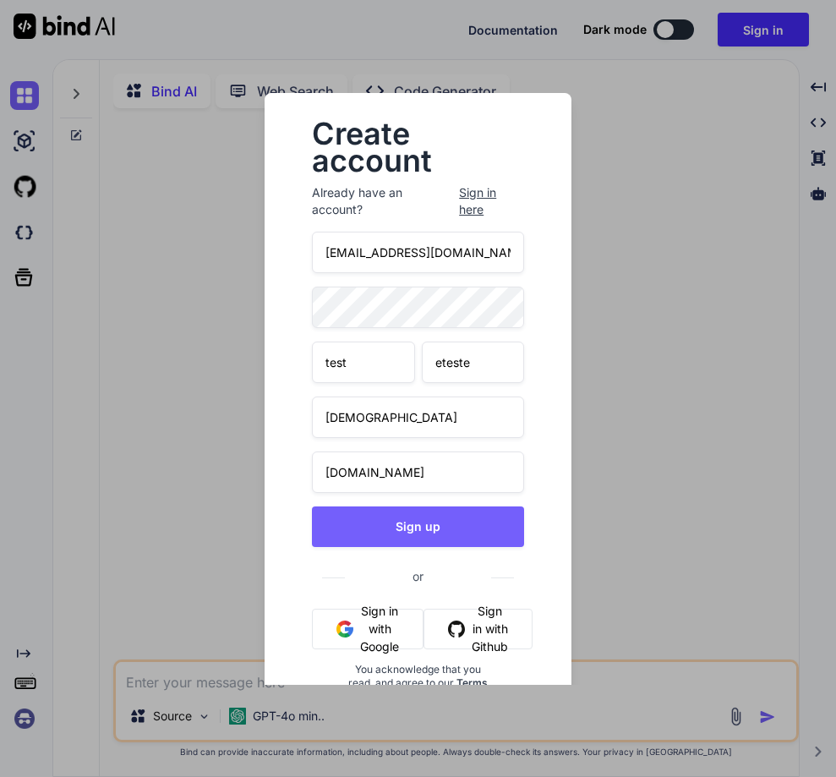
click at [469, 255] on input "[EMAIL_ADDRESS][DOMAIN_NAME]" at bounding box center [418, 252] width 212 height 41
paste input "5"
type input "stagtest5@yopmail.com"
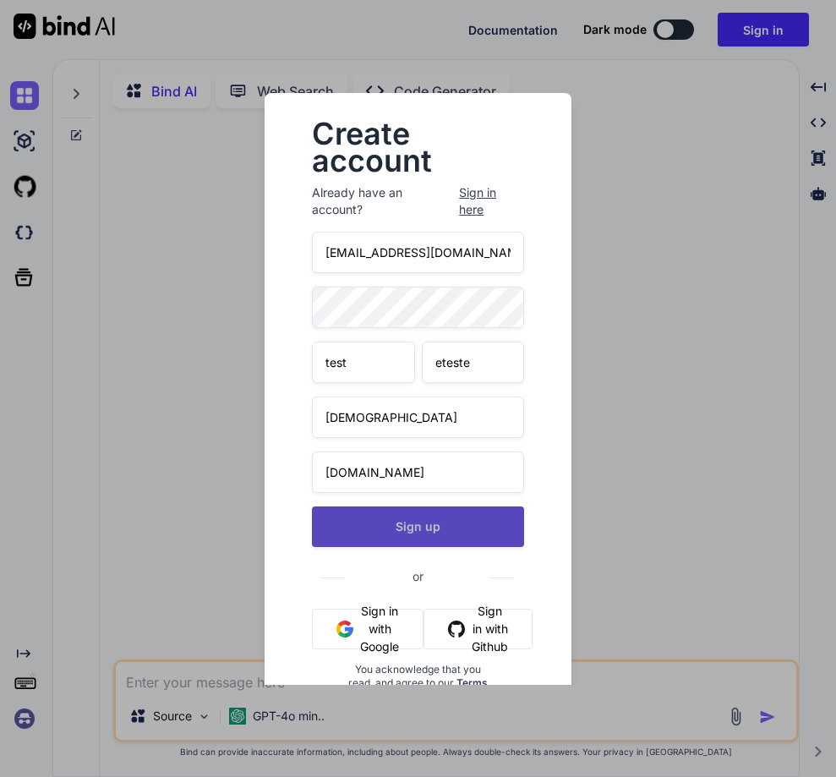
click at [471, 532] on button "Sign up" at bounding box center [418, 527] width 212 height 41
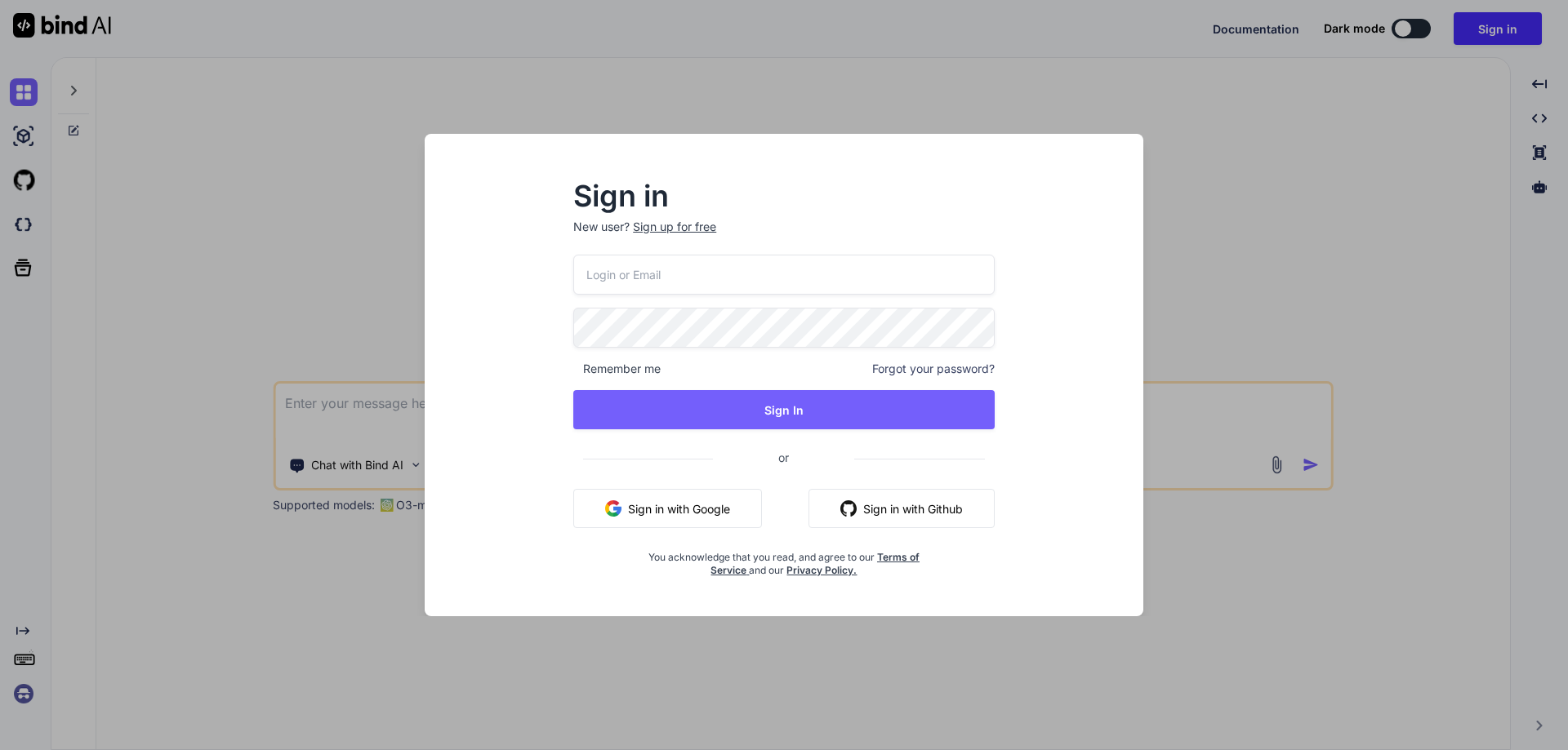
click at [653, 283] on input "email" at bounding box center [784, 274] width 421 height 40
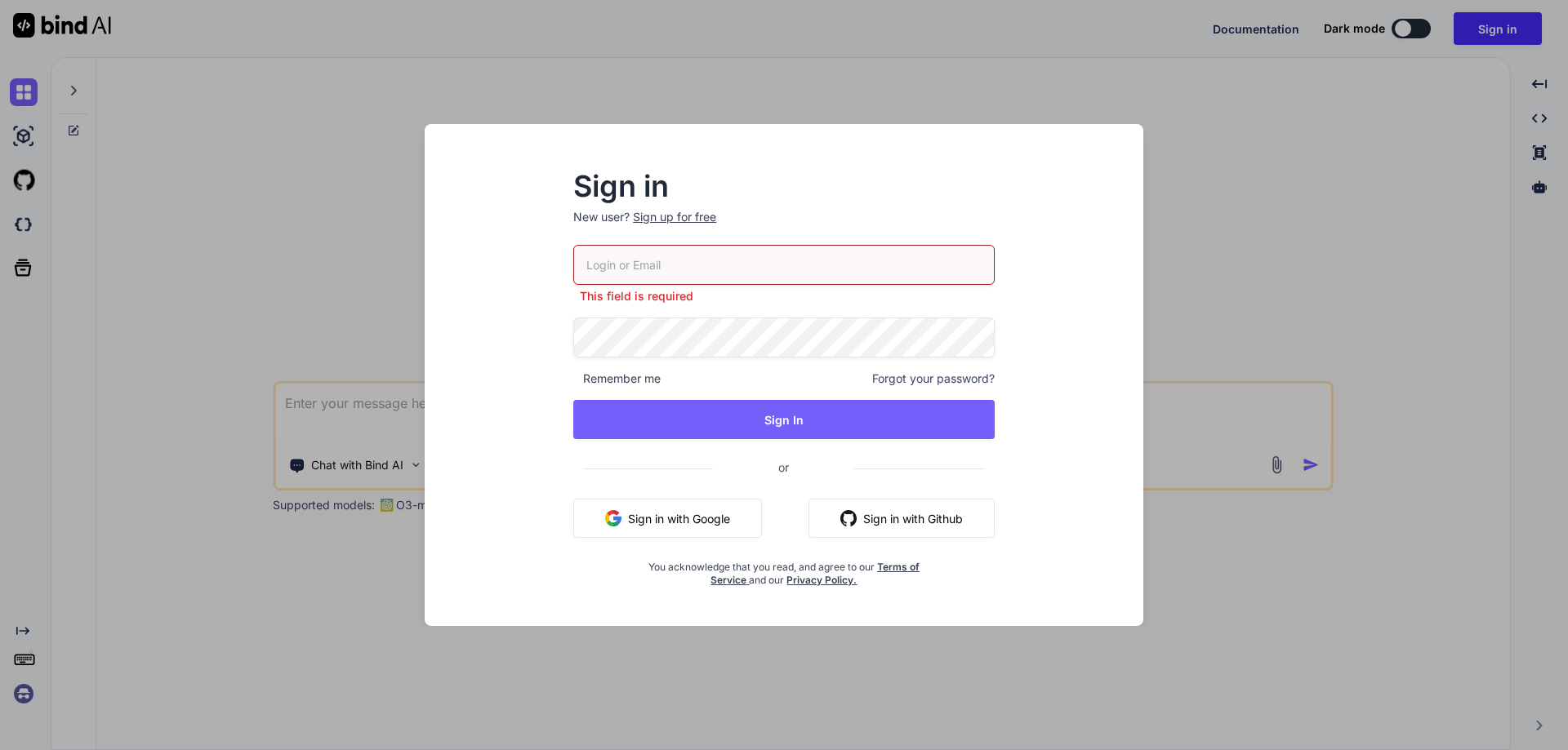
paste input "stagtest5@yopmail.com"
type input "stagtest5@yopmail.com"
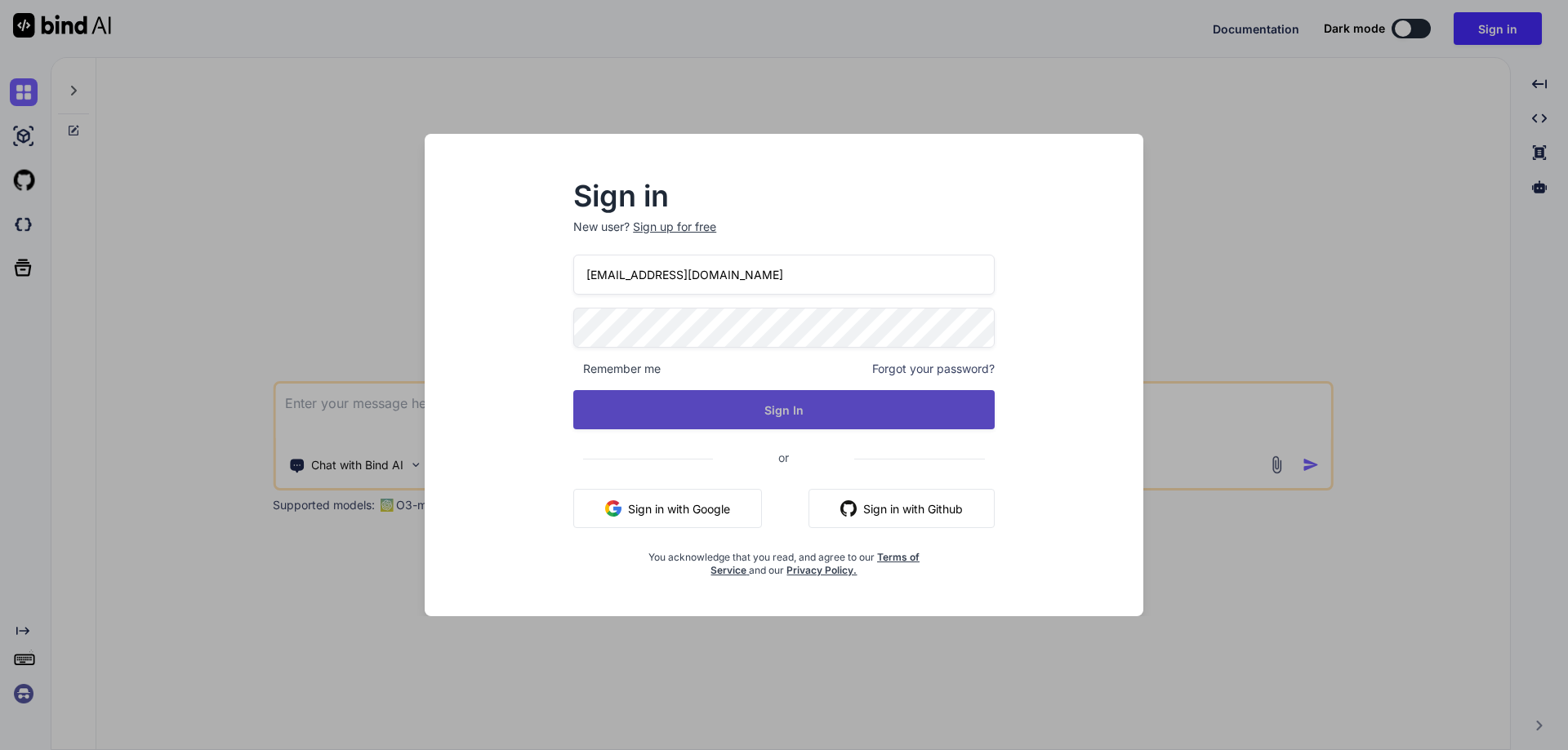
click at [753, 418] on button "Sign In" at bounding box center [784, 409] width 421 height 40
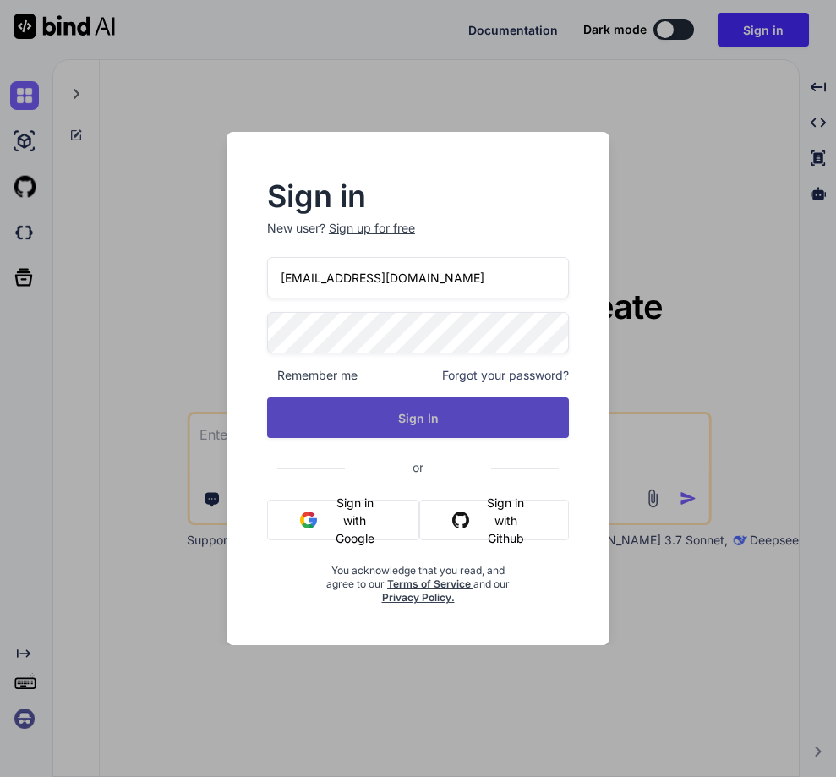
click at [452, 431] on button "Sign In" at bounding box center [418, 417] width 302 height 41
